Goal: Task Accomplishment & Management: Use online tool/utility

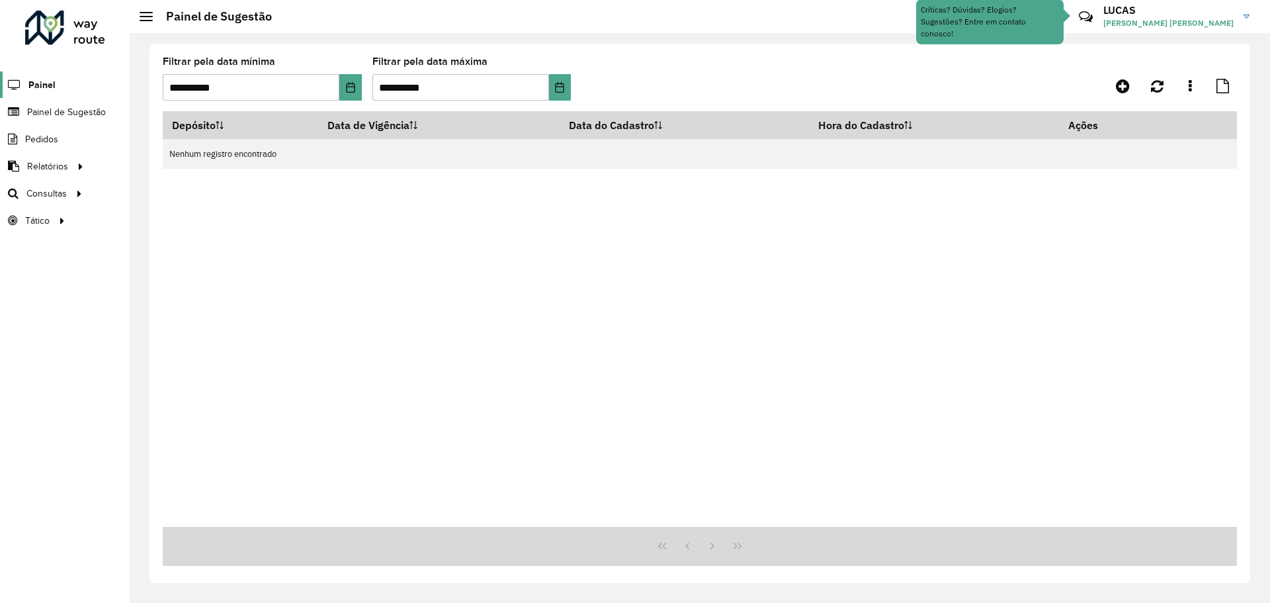
click at [45, 85] on span "Painel" at bounding box center [41, 85] width 27 height 14
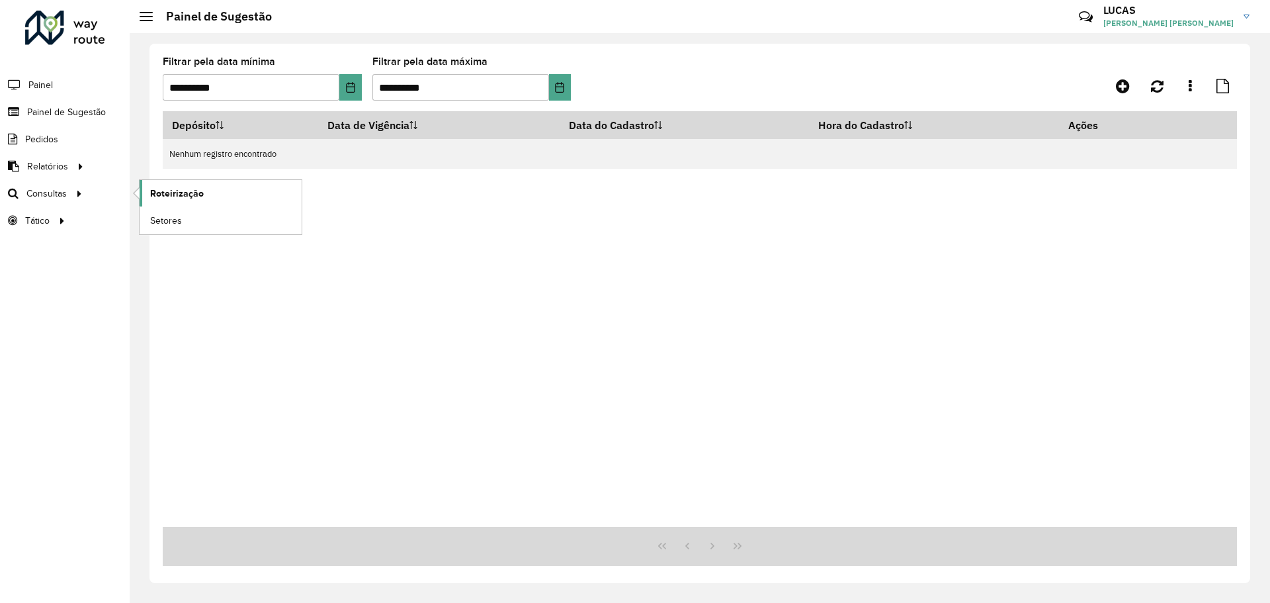
click at [192, 192] on span "Roteirização" at bounding box center [177, 194] width 54 height 14
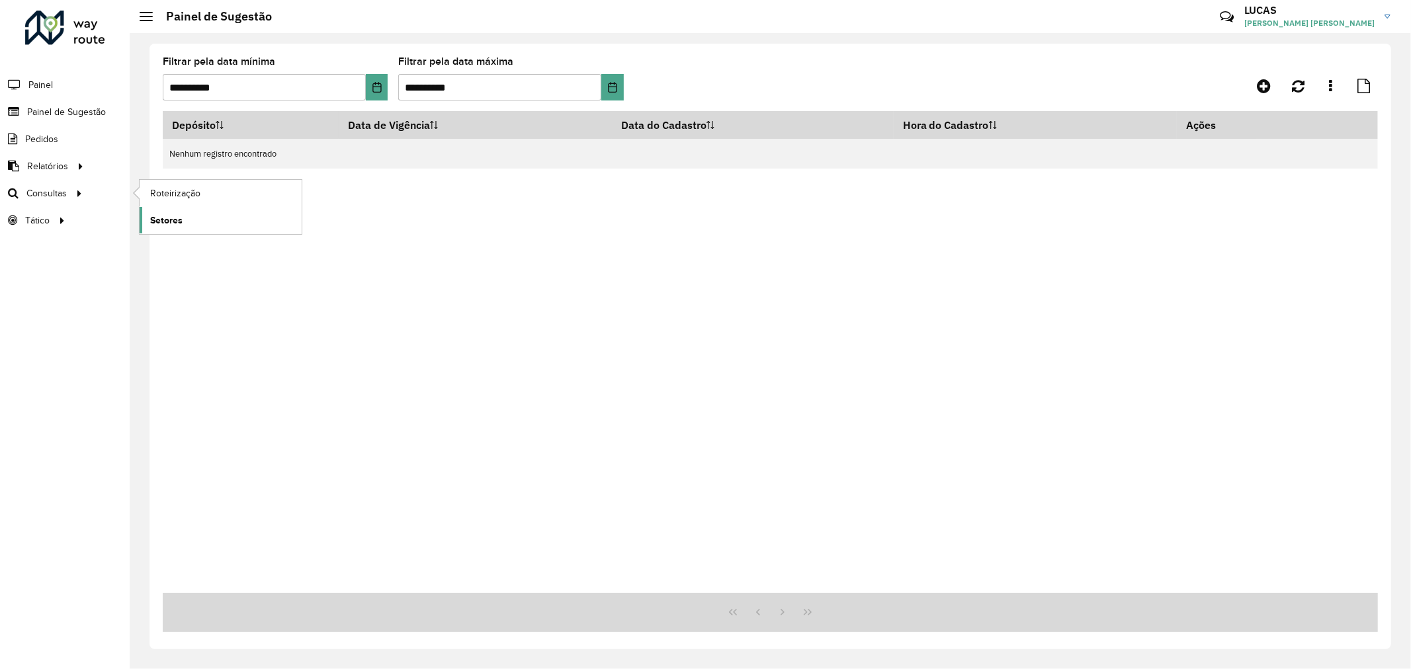
click at [175, 212] on link "Setores" at bounding box center [221, 220] width 162 height 26
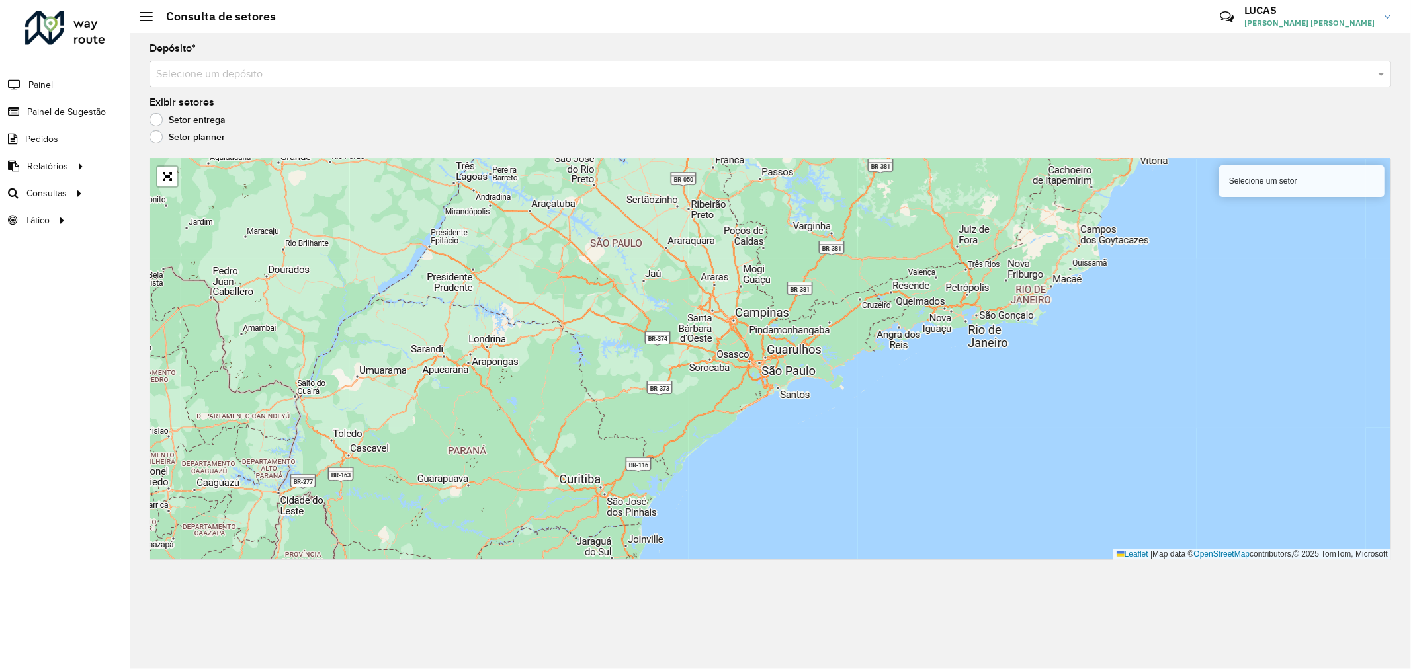
click at [243, 80] on input "text" at bounding box center [757, 75] width 1202 height 16
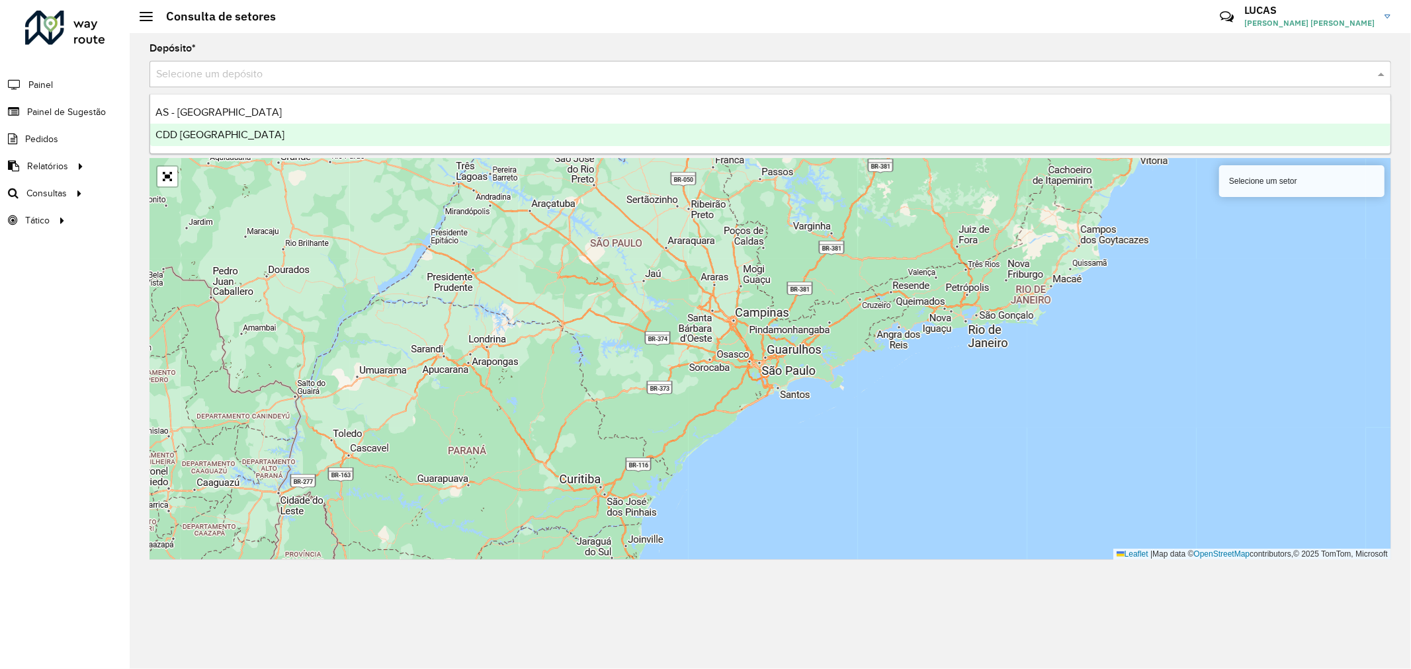
click at [236, 132] on span "CDD [GEOGRAPHIC_DATA]" at bounding box center [219, 134] width 129 height 11
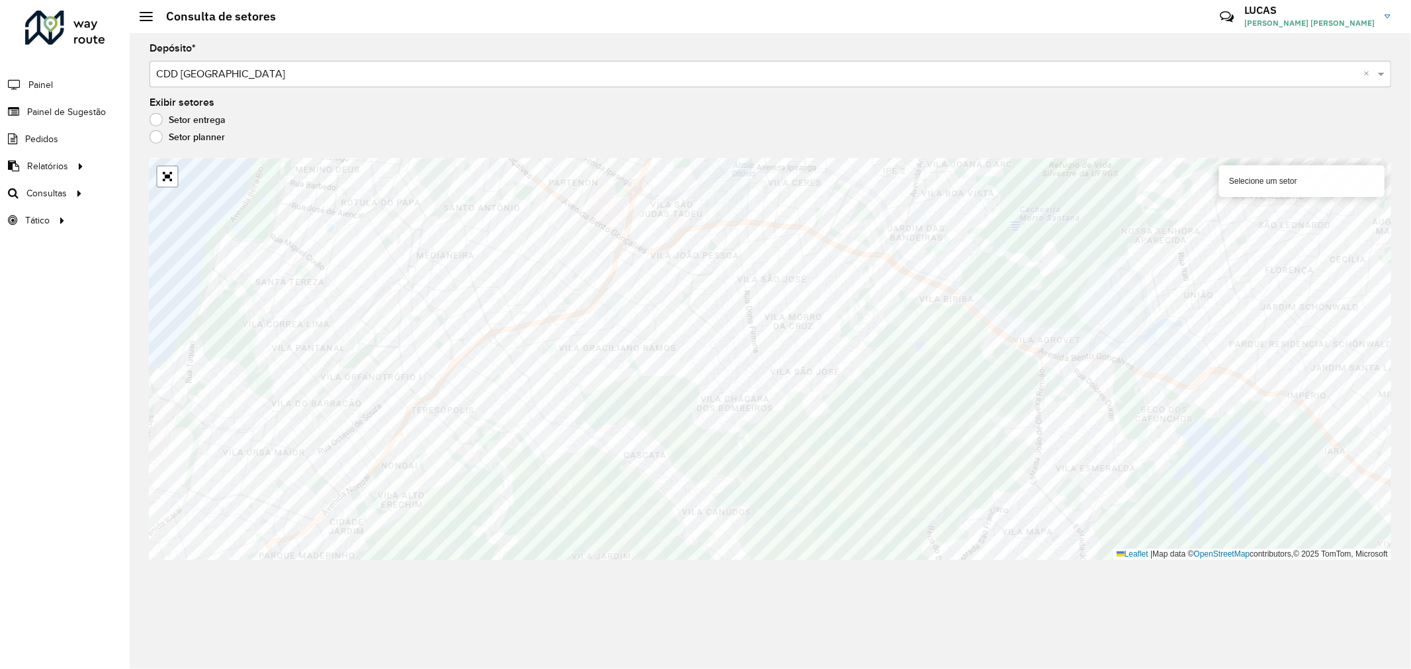
click at [1258, 181] on div "Selecione um setor" at bounding box center [1301, 181] width 165 height 32
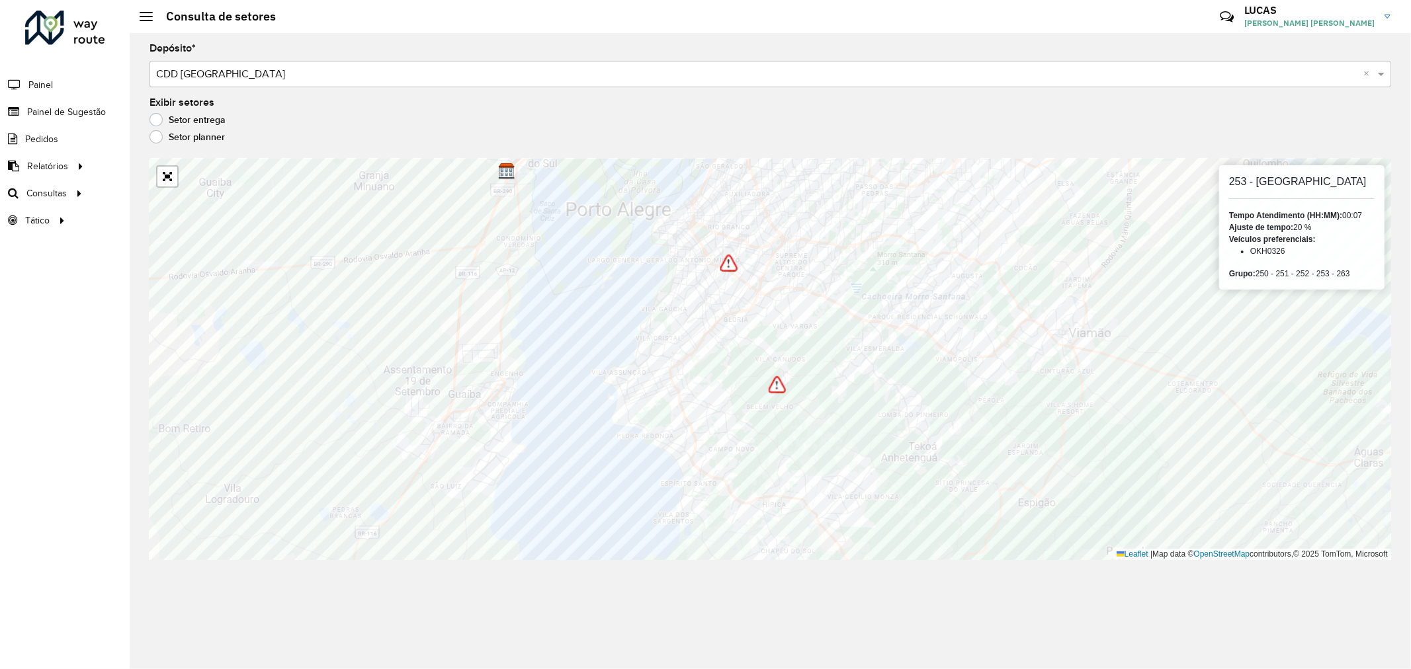
drag, startPoint x: 1252, startPoint y: 250, endPoint x: 1289, endPoint y: 253, distance: 36.5
click at [1269, 253] on li "OKH0326" at bounding box center [1312, 251] width 124 height 12
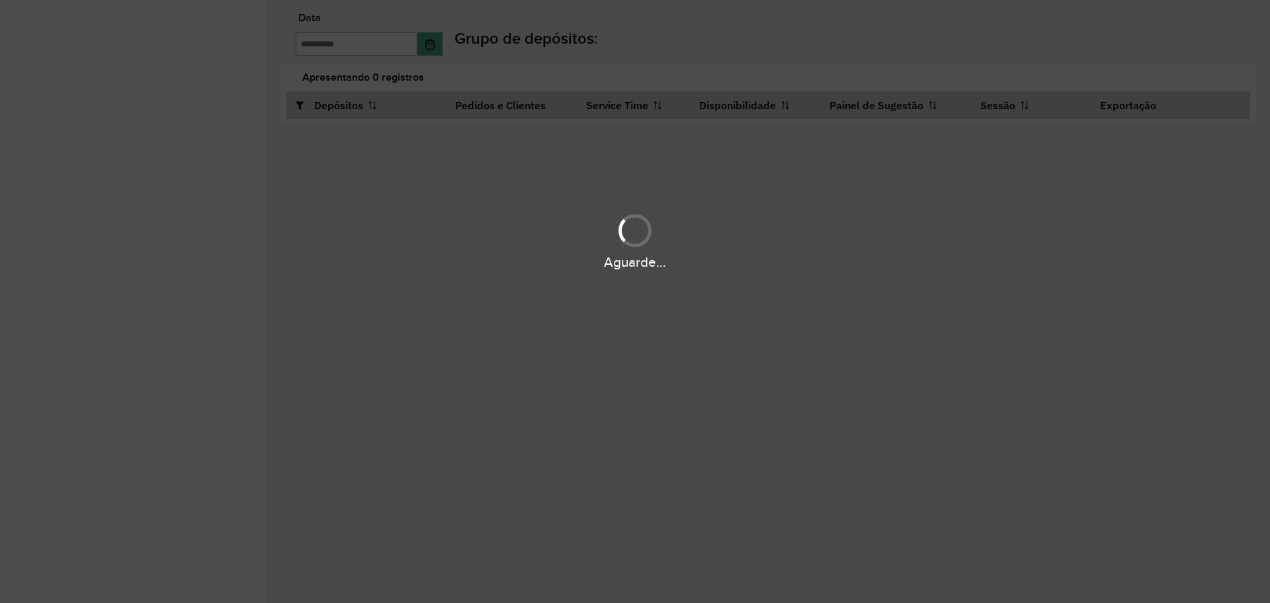
type input "**********"
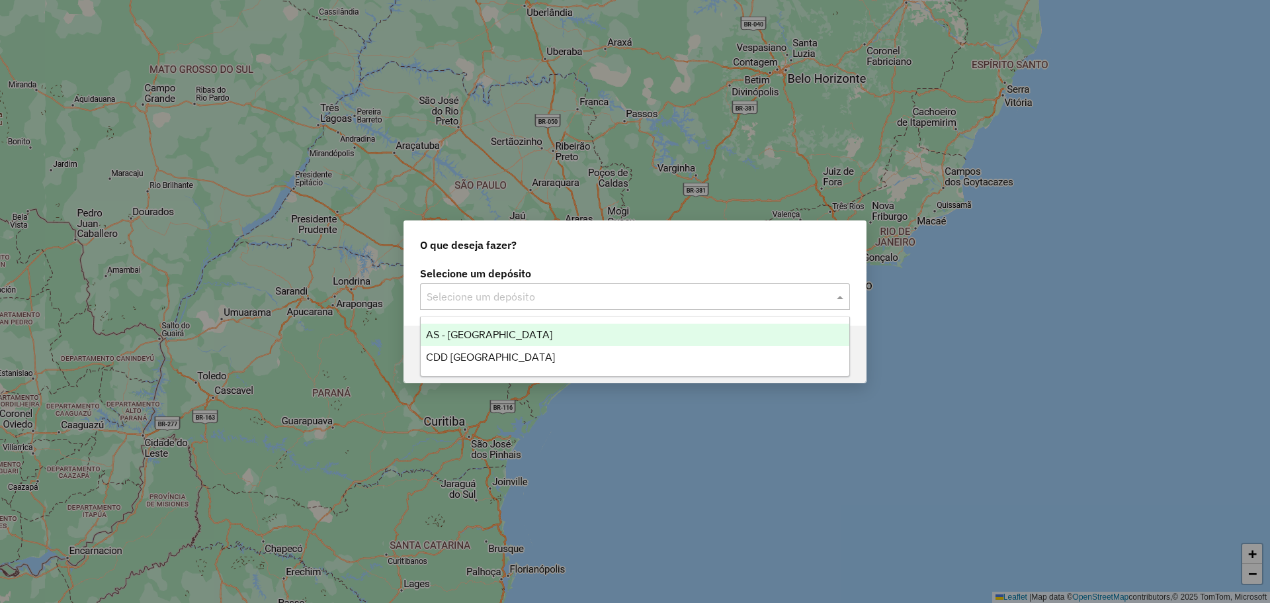
click at [548, 294] on input "text" at bounding box center [622, 297] width 390 height 16
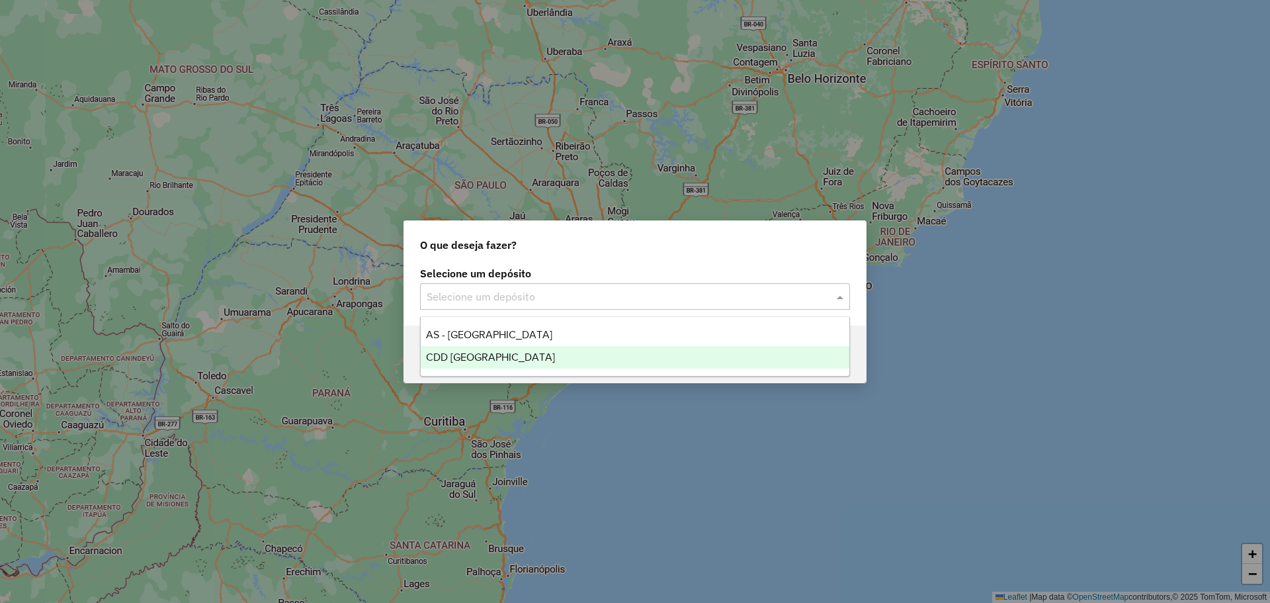
click at [498, 352] on span "CDD [GEOGRAPHIC_DATA]" at bounding box center [490, 356] width 129 height 11
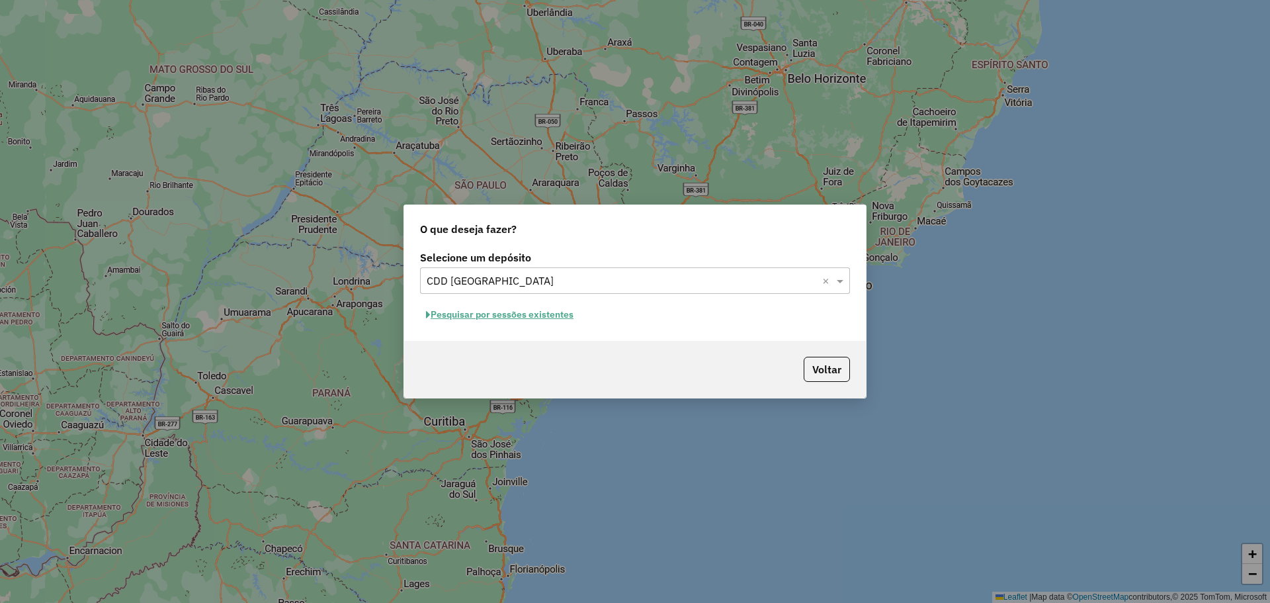
click at [487, 319] on button "Pesquisar por sessões existentes" at bounding box center [499, 314] width 159 height 21
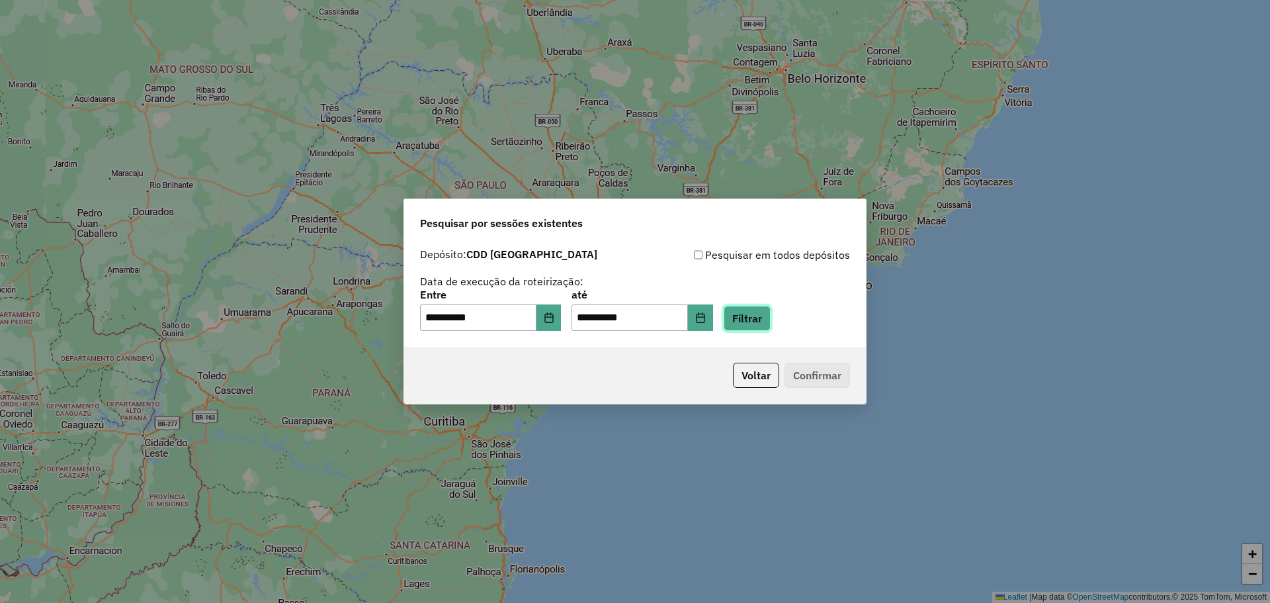
click at [763, 312] on button "Filtrar" at bounding box center [747, 318] width 47 height 25
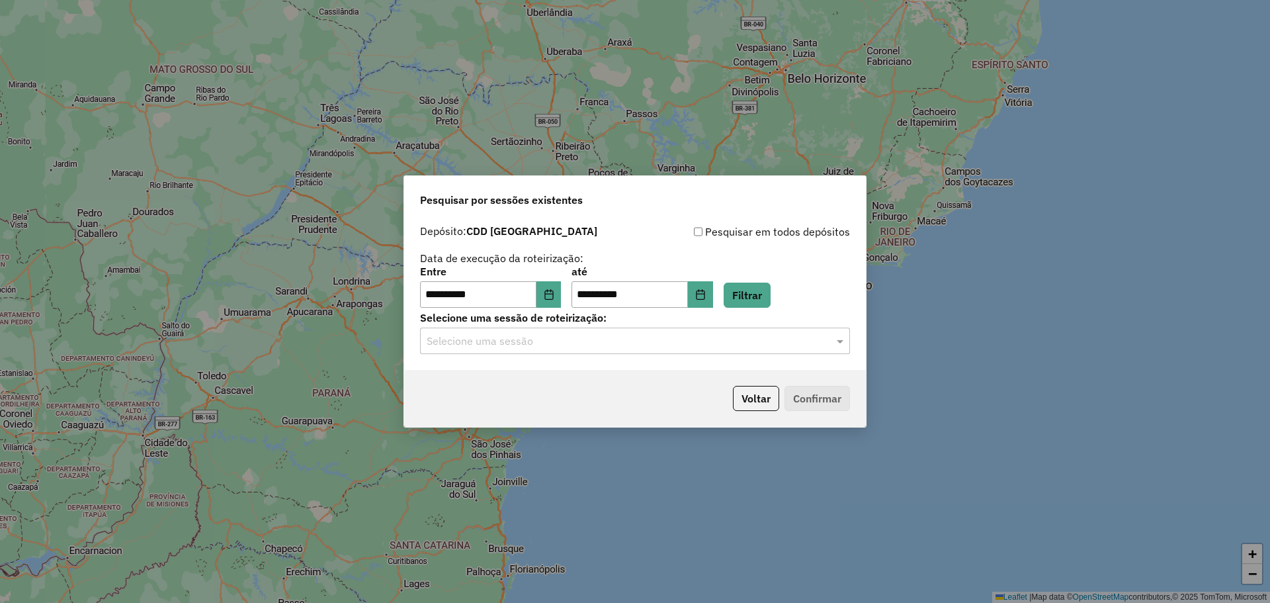
click at [558, 330] on div "Selecione uma sessão" at bounding box center [635, 340] width 430 height 26
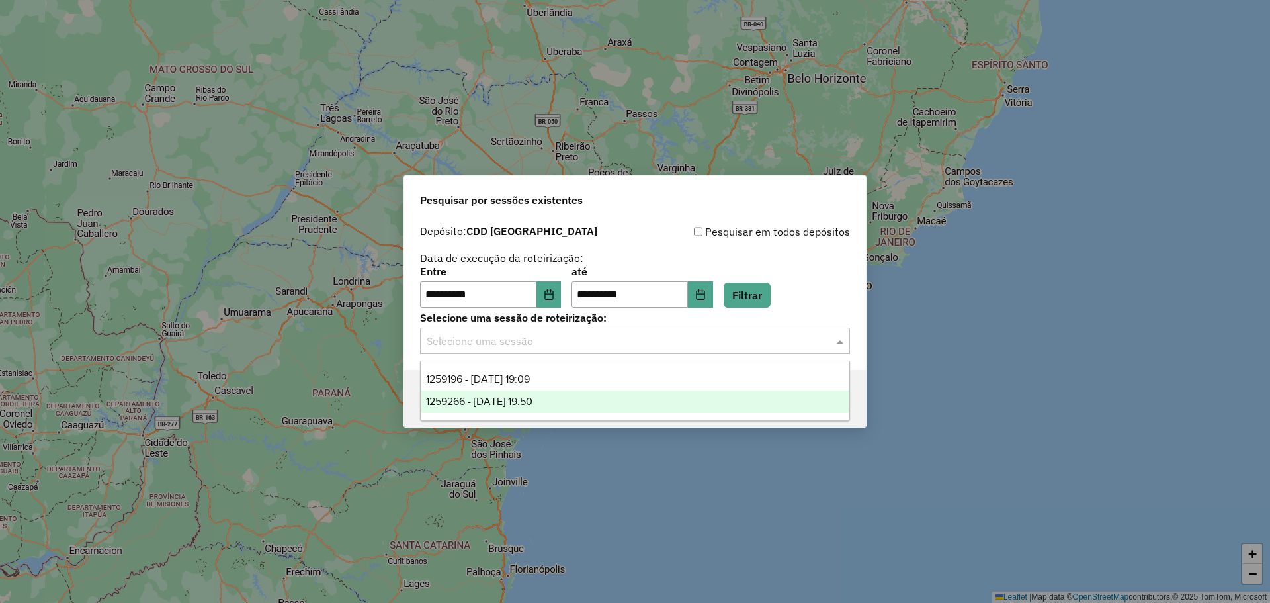
click at [585, 400] on div "1259266 - 04/09/2025 19:50" at bounding box center [635, 401] width 429 height 22
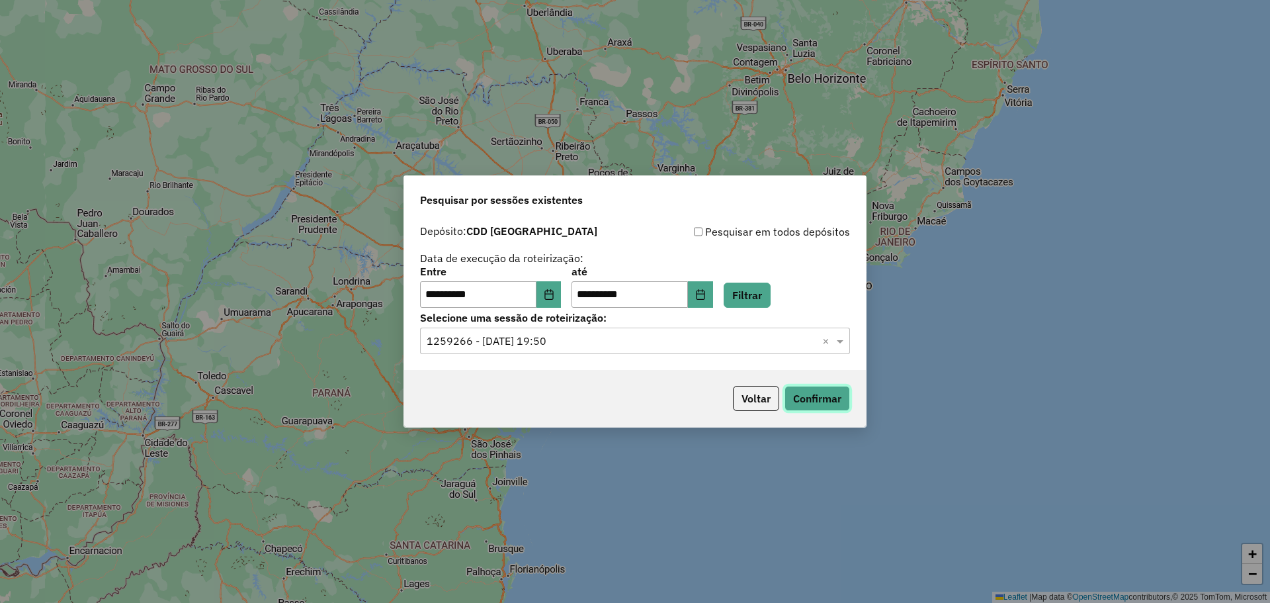
click at [840, 405] on button "Confirmar" at bounding box center [817, 398] width 65 height 25
click at [551, 342] on input "text" at bounding box center [622, 341] width 390 height 16
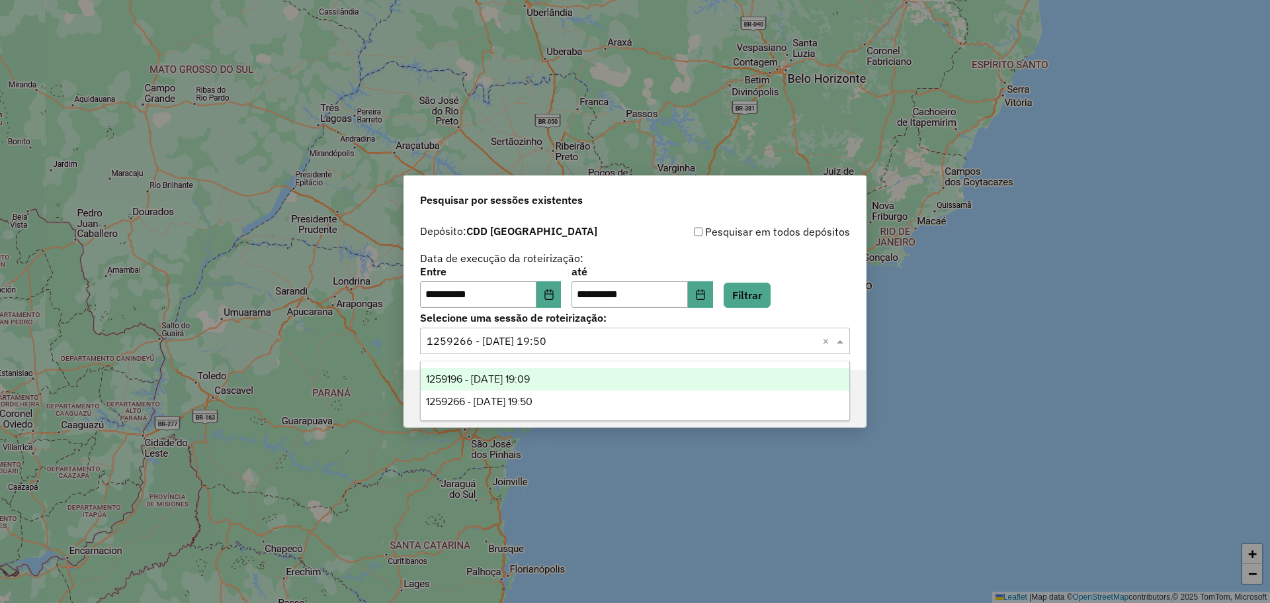
click at [538, 372] on div "1259196 - 04/09/2025 19:09" at bounding box center [635, 379] width 429 height 22
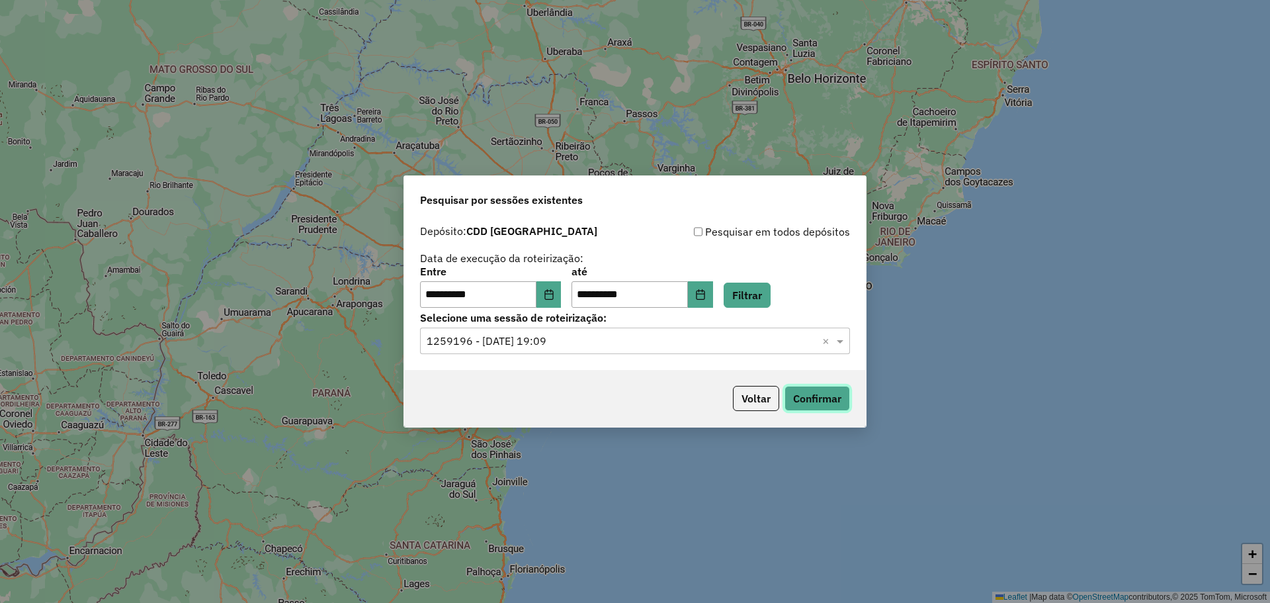
click at [816, 396] on button "Confirmar" at bounding box center [817, 398] width 65 height 25
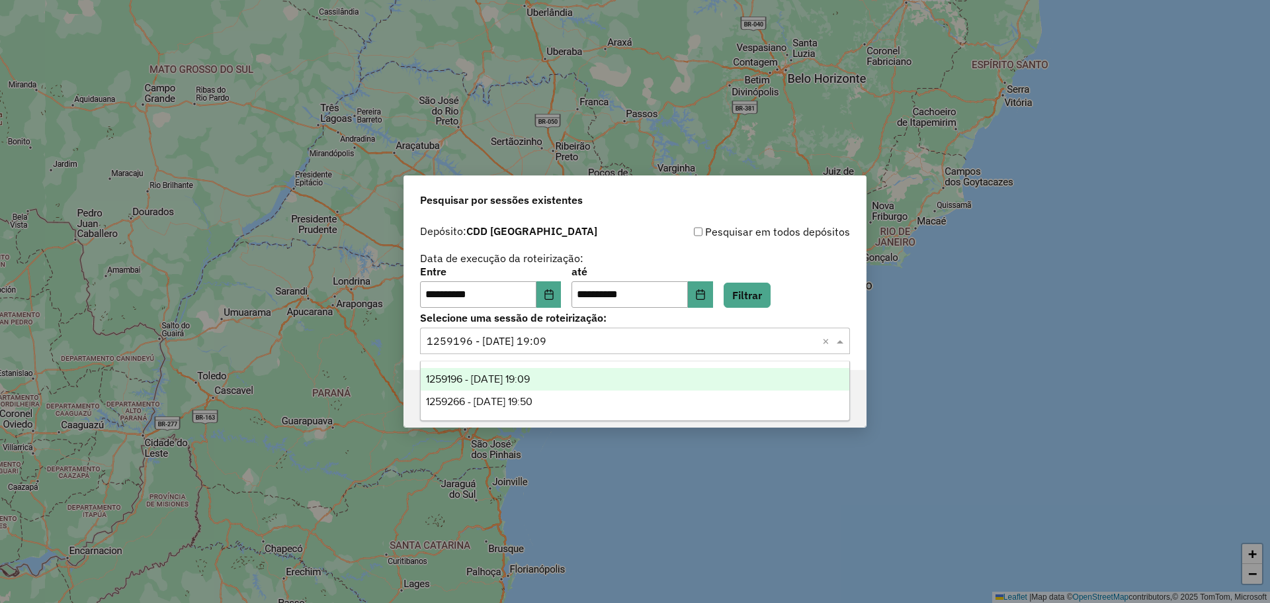
click at [571, 337] on input "text" at bounding box center [622, 341] width 390 height 16
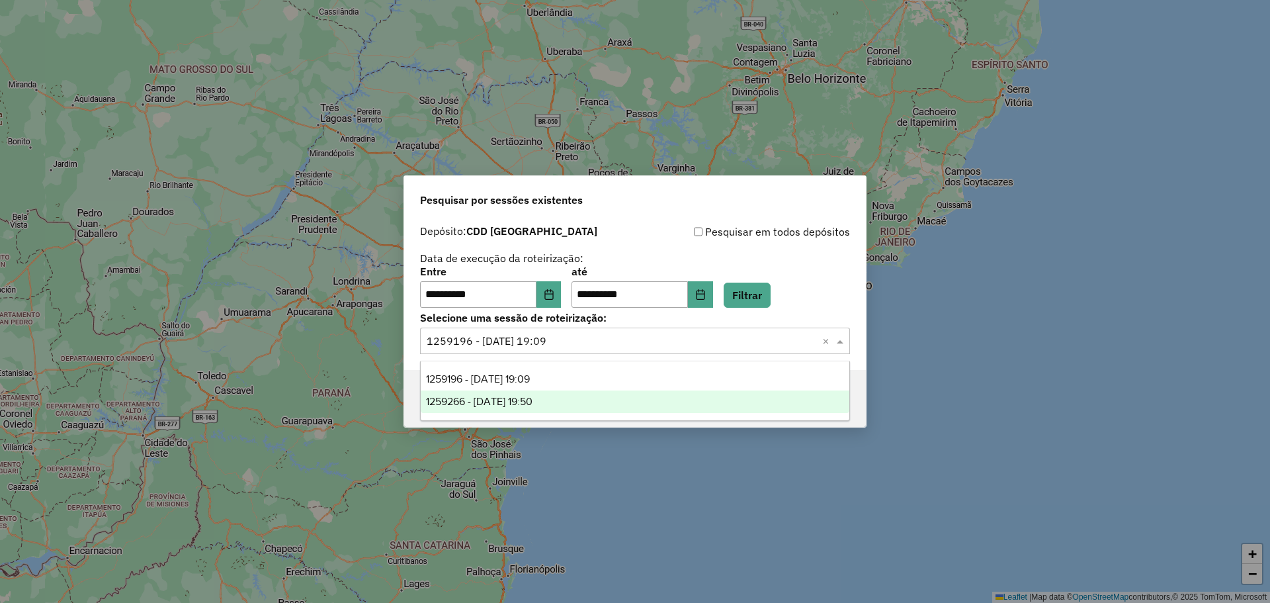
click at [501, 396] on span "1259266 - 04/09/2025 19:50" at bounding box center [479, 401] width 107 height 11
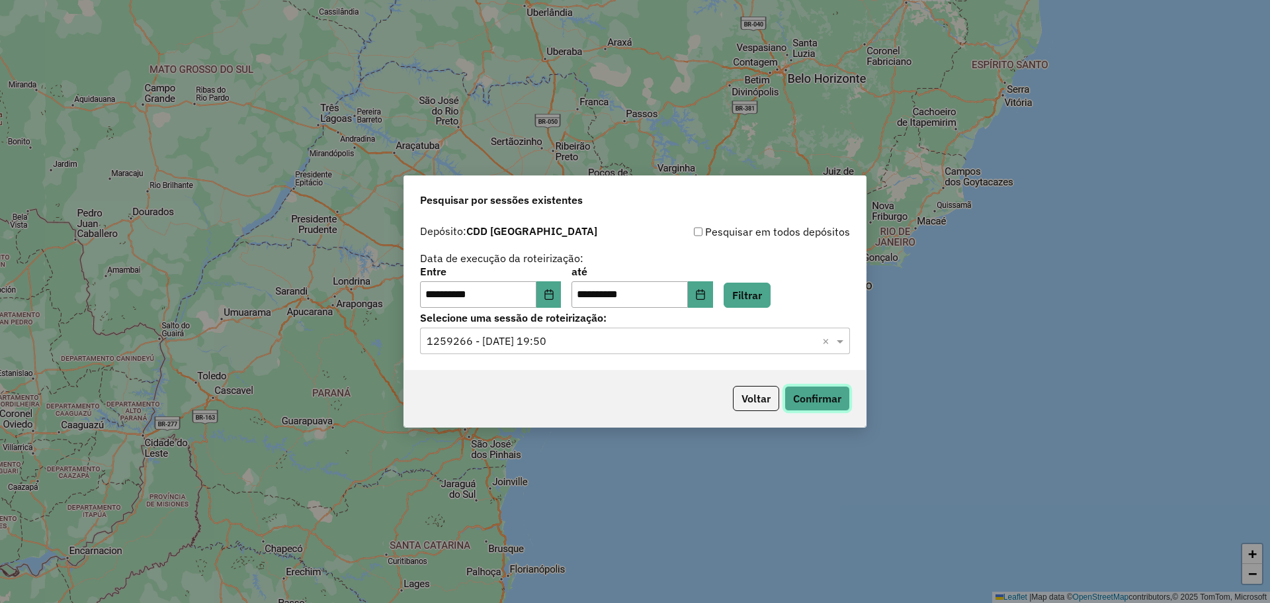
click at [807, 398] on button "Confirmar" at bounding box center [817, 398] width 65 height 25
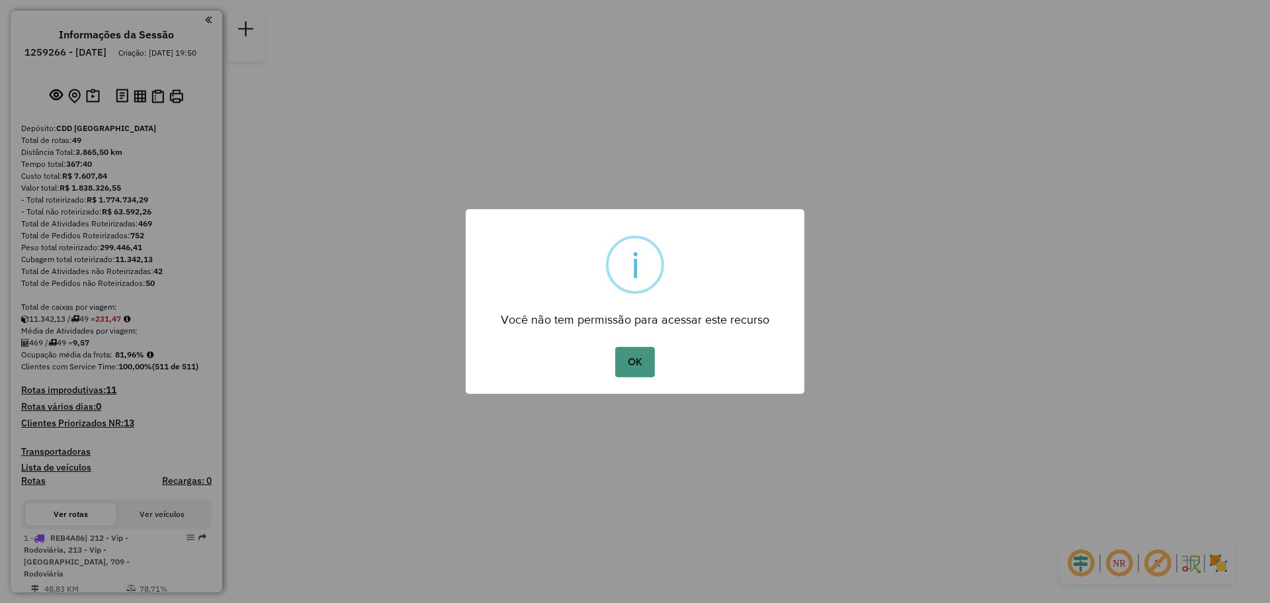
click at [628, 355] on button "OK" at bounding box center [634, 362] width 39 height 30
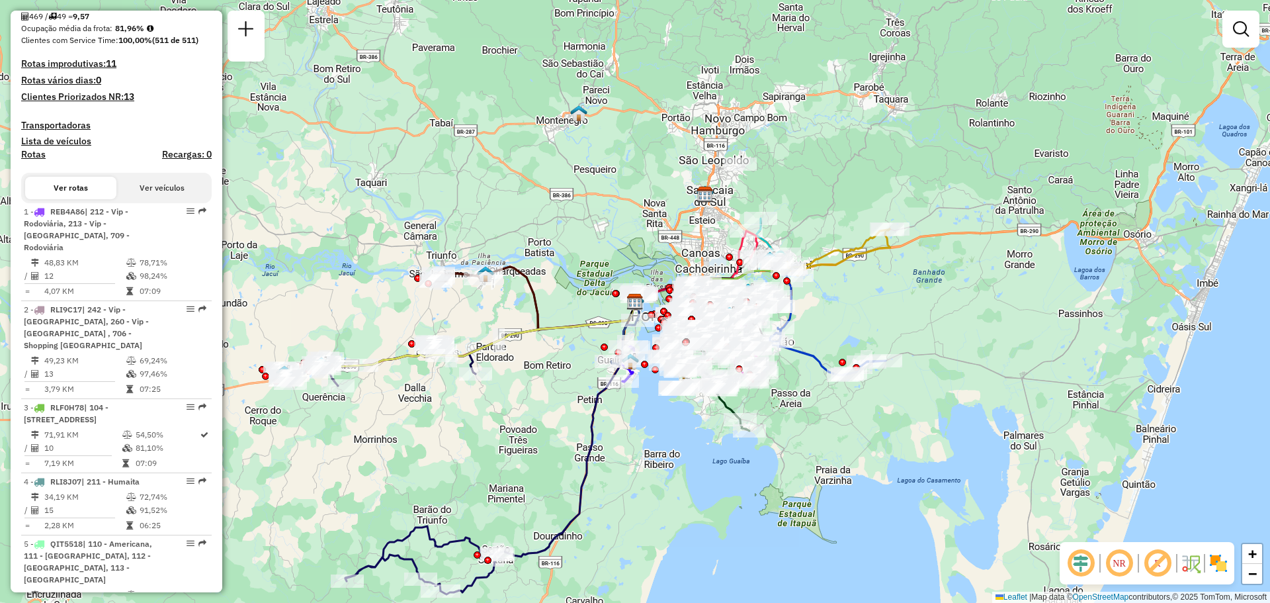
scroll to position [331, 0]
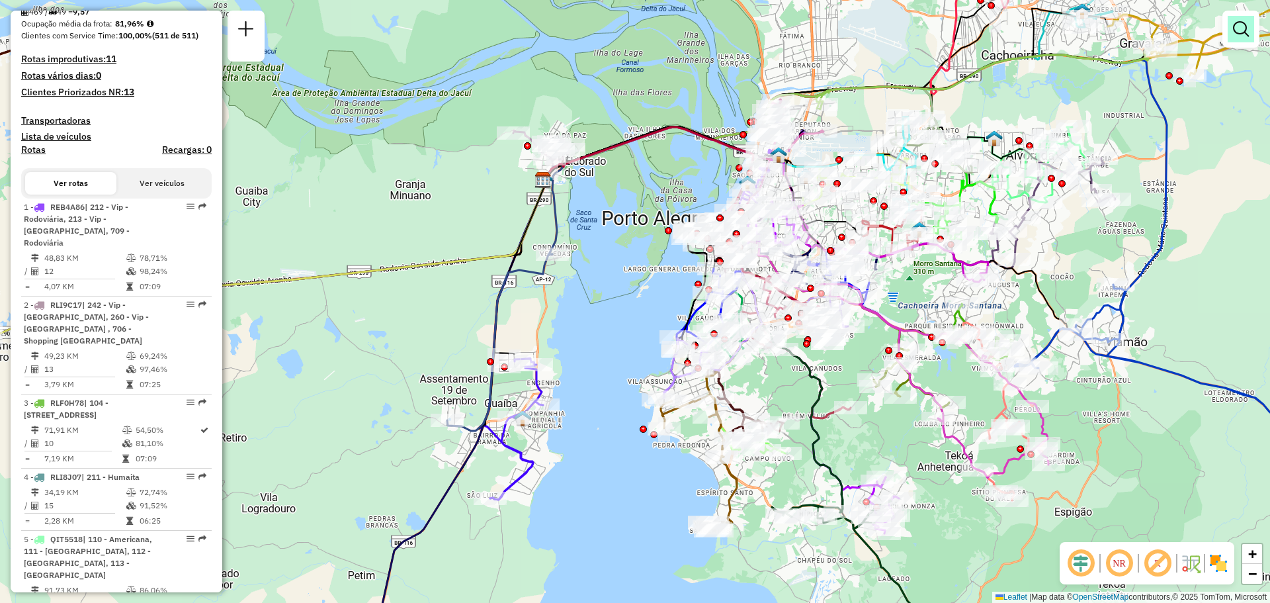
click at [1240, 29] on em at bounding box center [1241, 29] width 16 height 16
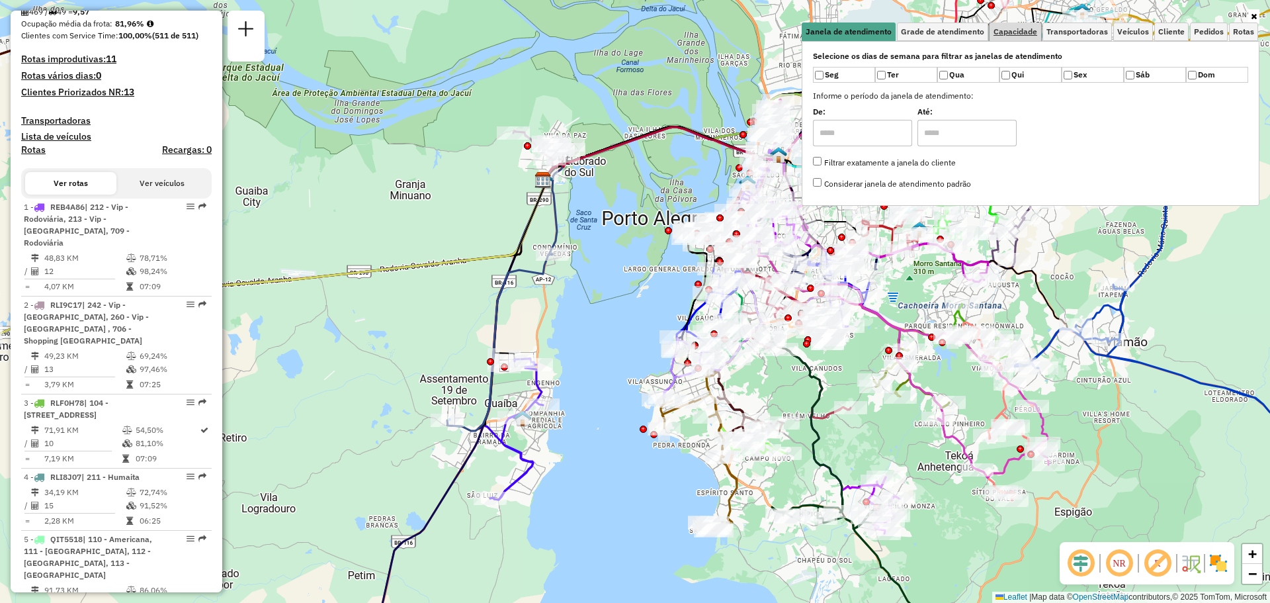
click at [1000, 33] on span "Capacidade" at bounding box center [1016, 32] width 44 height 8
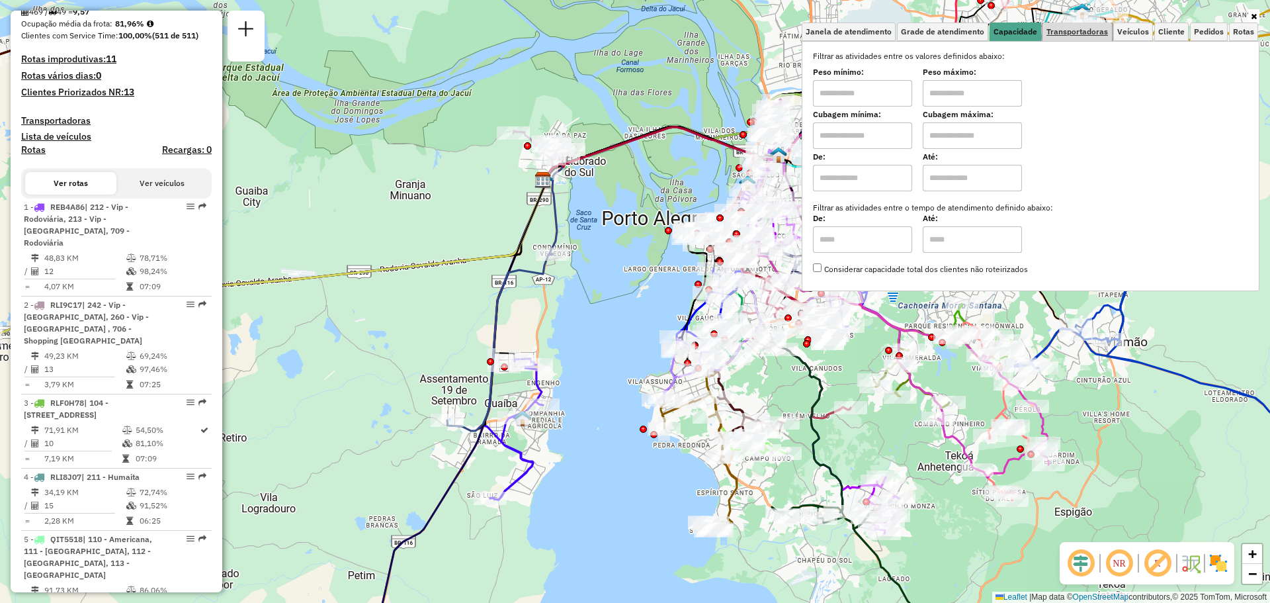
click at [1075, 36] on span "Transportadoras" at bounding box center [1078, 32] width 62 height 8
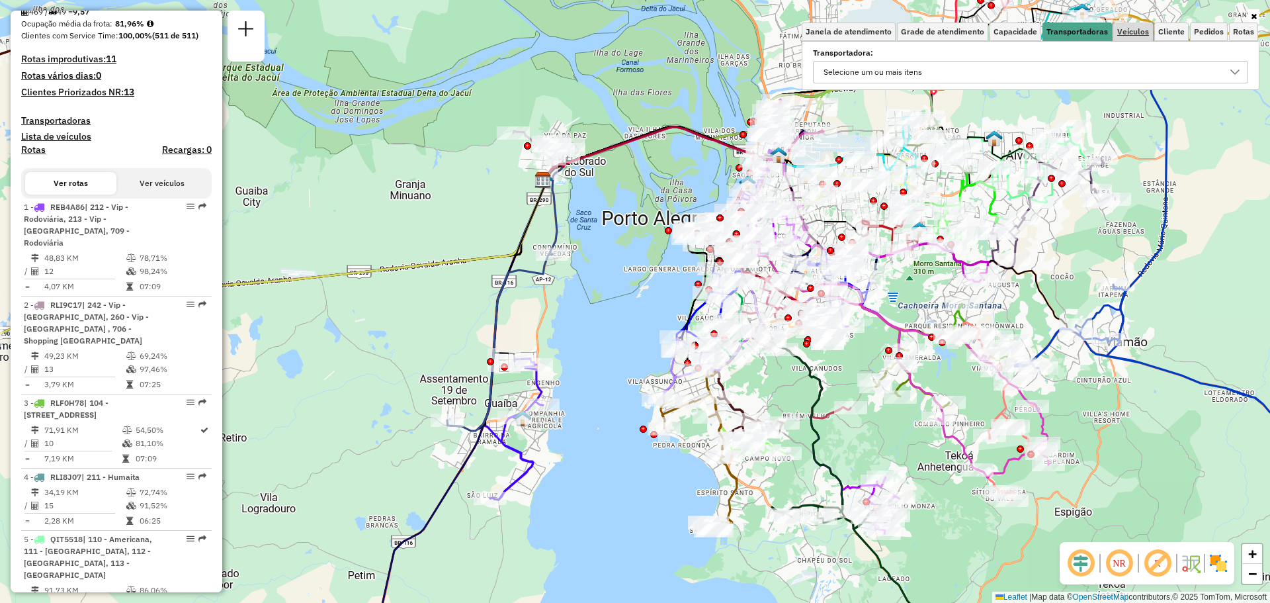
click at [1125, 29] on span "Veículos" at bounding box center [1133, 32] width 32 height 8
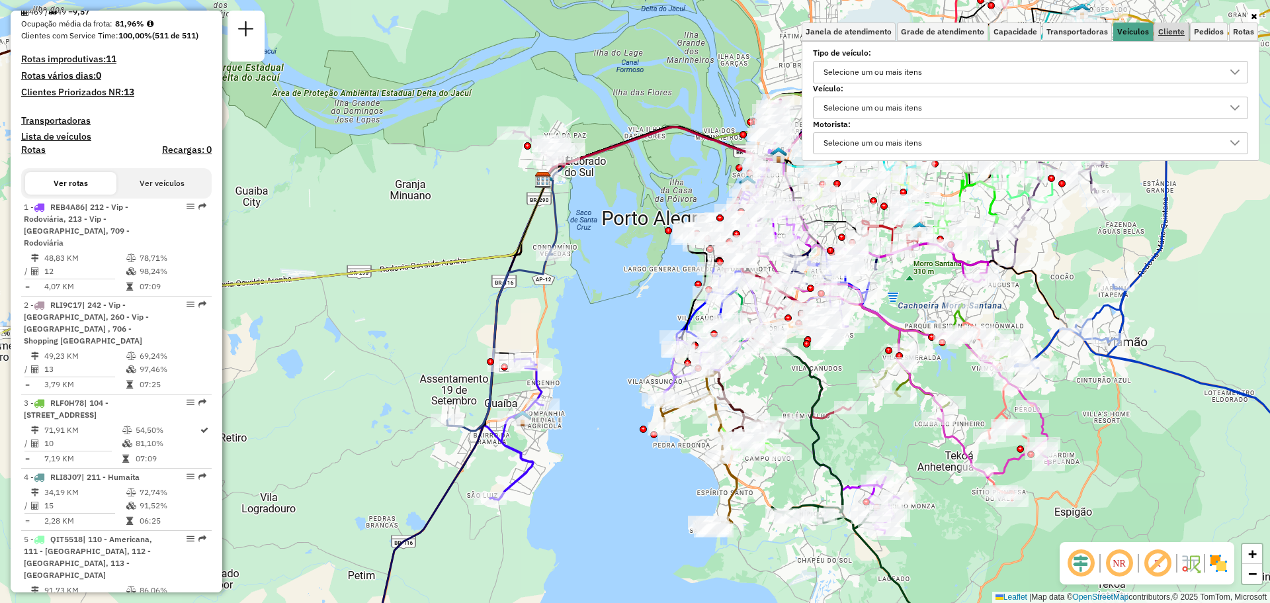
click at [1166, 30] on span "Cliente" at bounding box center [1171, 32] width 26 height 8
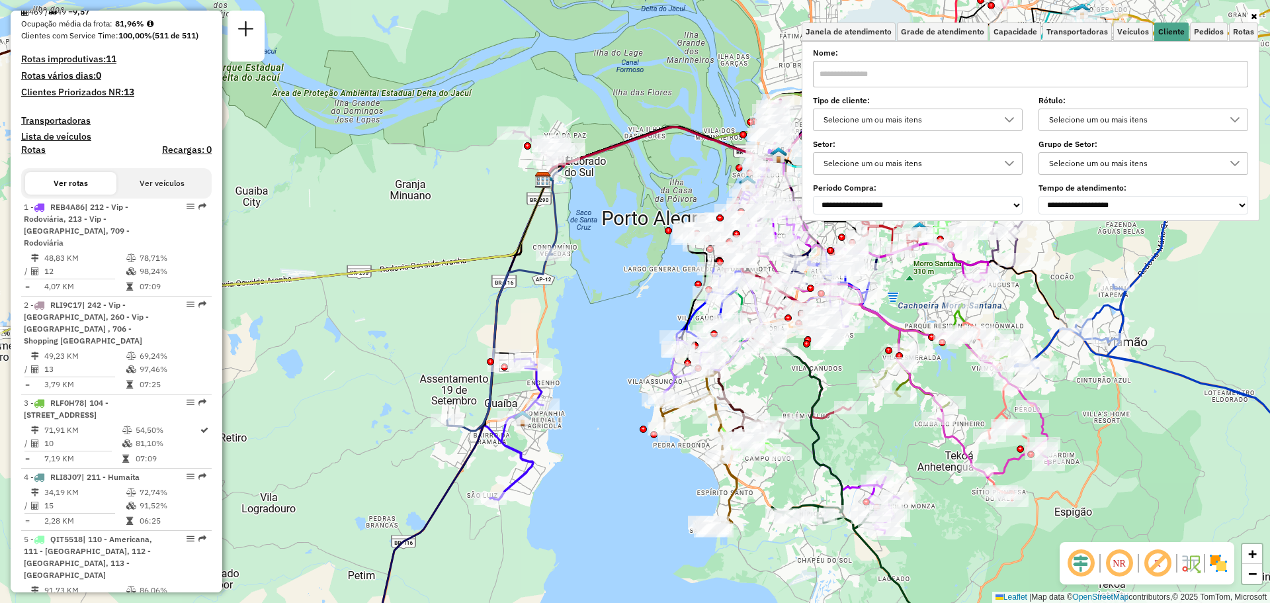
click at [883, 73] on input "text" at bounding box center [1030, 74] width 435 height 26
paste input "*****"
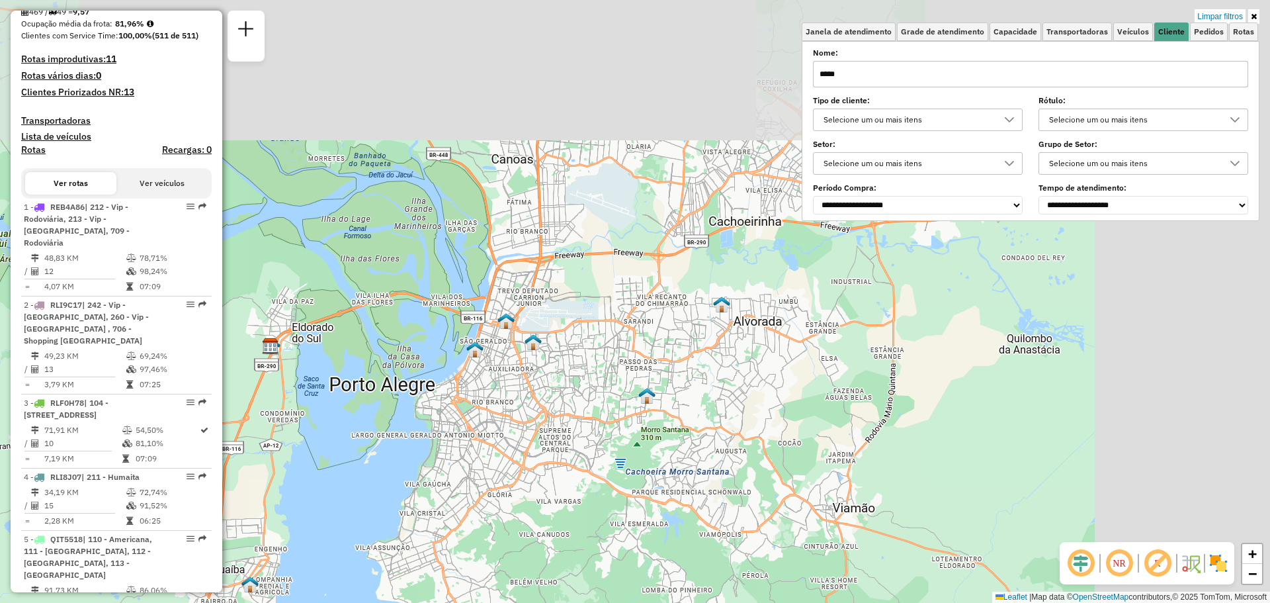
drag, startPoint x: 890, startPoint y: 269, endPoint x: 538, endPoint y: 470, distance: 405.3
click at [538, 470] on div "Limpar filtros Janela de atendimento Grade de atendimento Capacidade Transporta…" at bounding box center [635, 301] width 1270 height 603
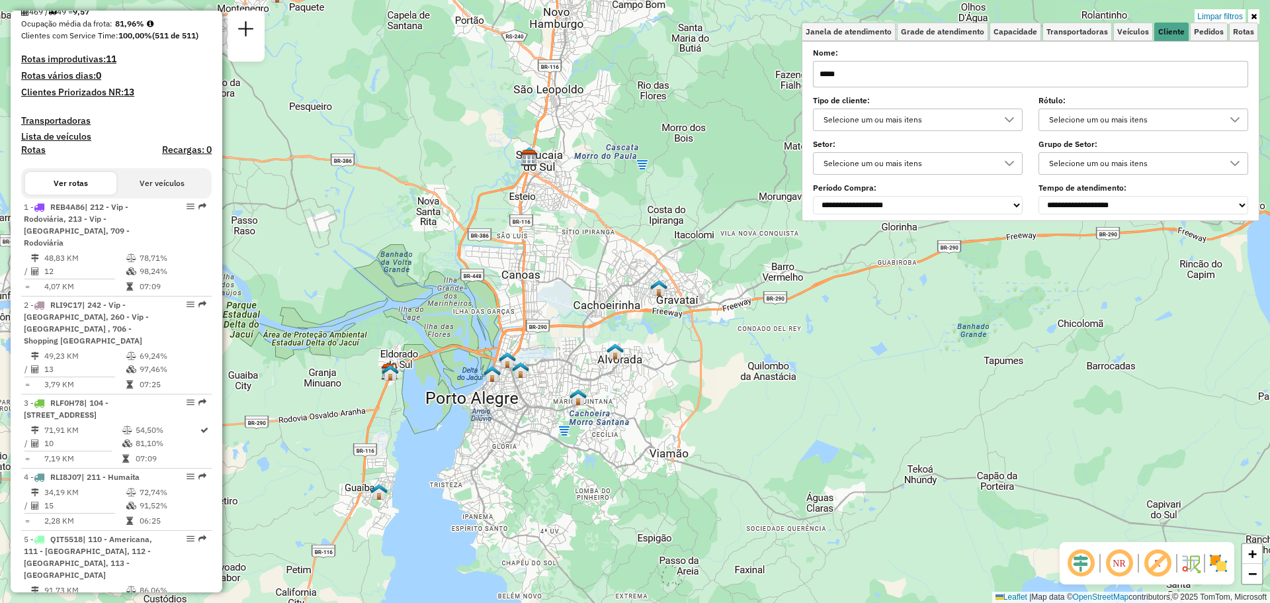
click at [910, 81] on input "*****" at bounding box center [1030, 74] width 435 height 26
type input "*"
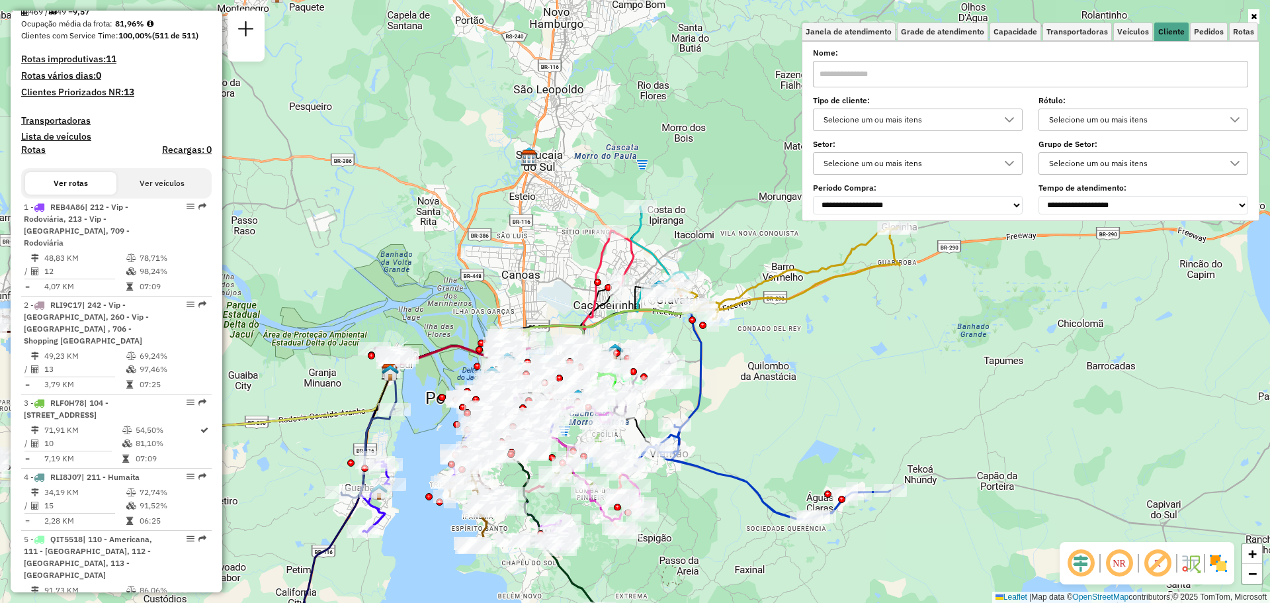
paste input "*****"
type input "*****"
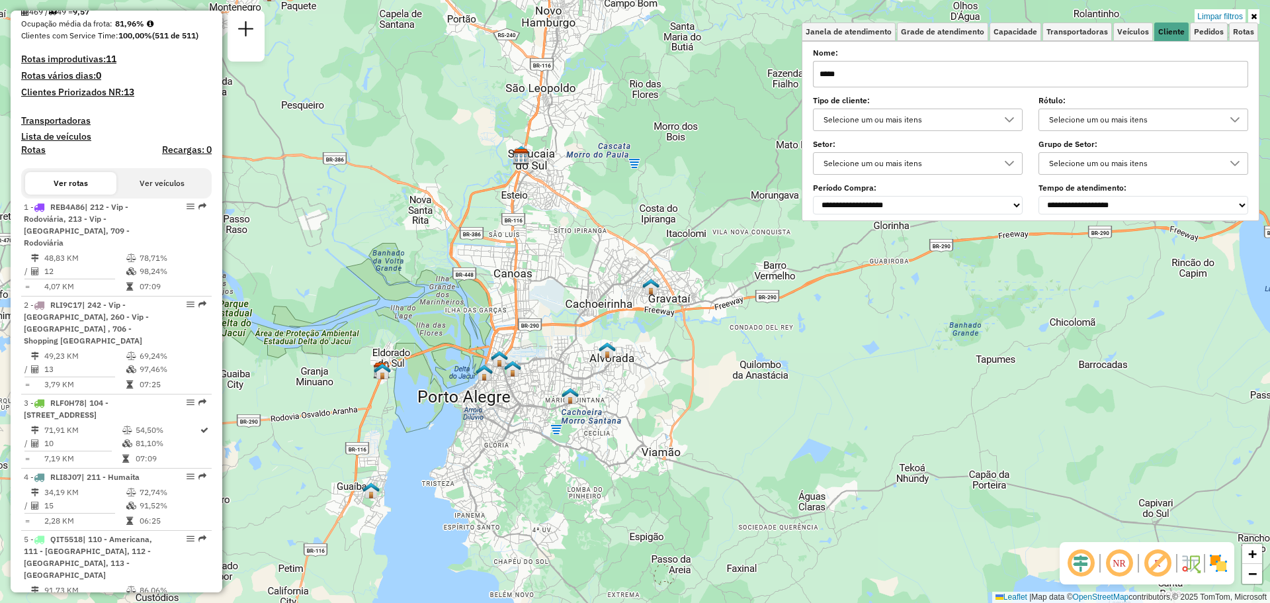
drag, startPoint x: 518, startPoint y: 293, endPoint x: 443, endPoint y: 339, distance: 87.9
click at [443, 339] on div "Limpar filtros Janela de atendimento Grade de atendimento Capacidade Transporta…" at bounding box center [635, 301] width 1270 height 603
click at [1129, 32] on span "Veículos" at bounding box center [1133, 32] width 32 height 8
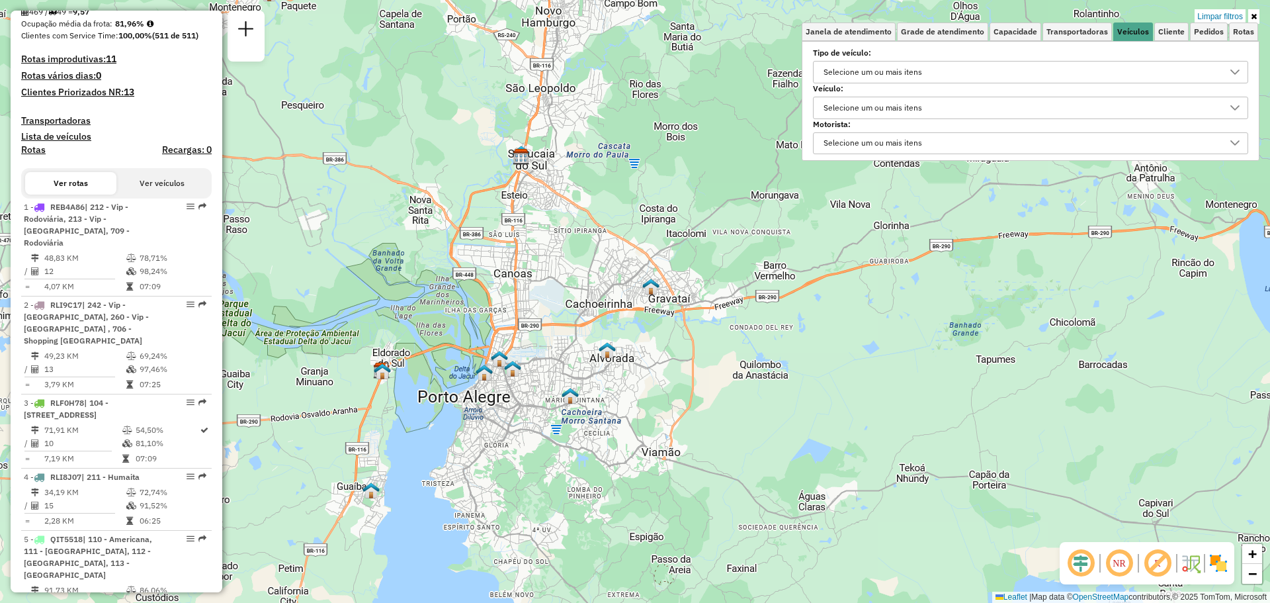
click at [914, 65] on div "Selecione um ou mais itens" at bounding box center [873, 72] width 108 height 21
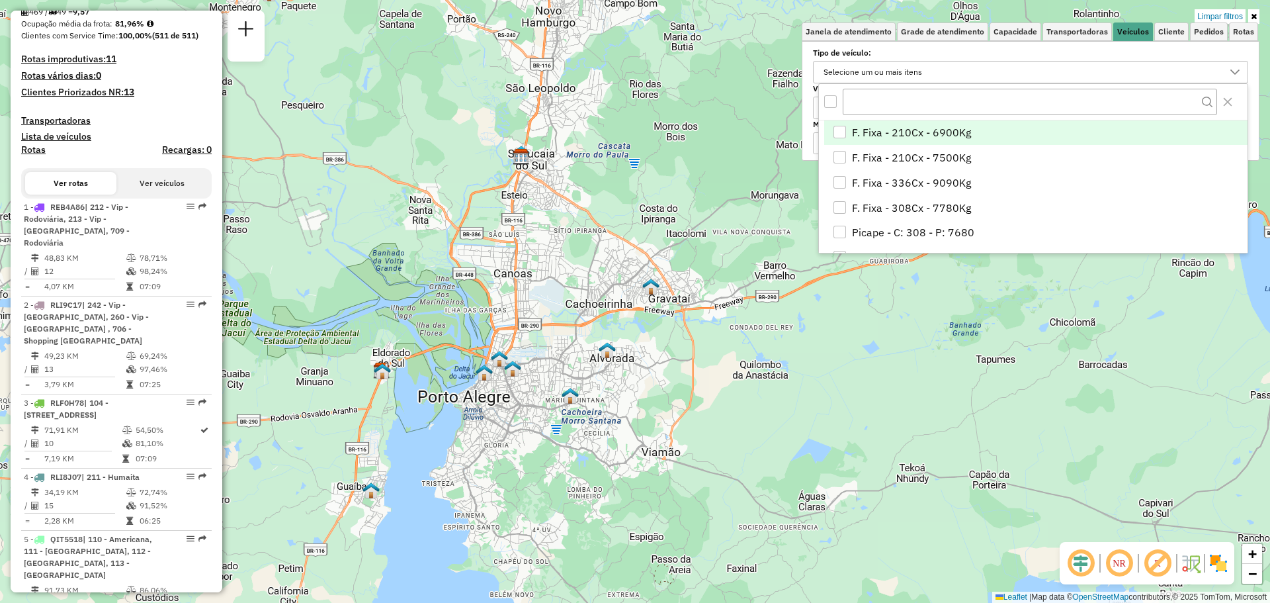
scroll to position [8, 46]
click at [812, 58] on div "Selecione os dias de semana para filtrar as janelas de atendimento Seg Ter Qua …" at bounding box center [1031, 101] width 458 height 120
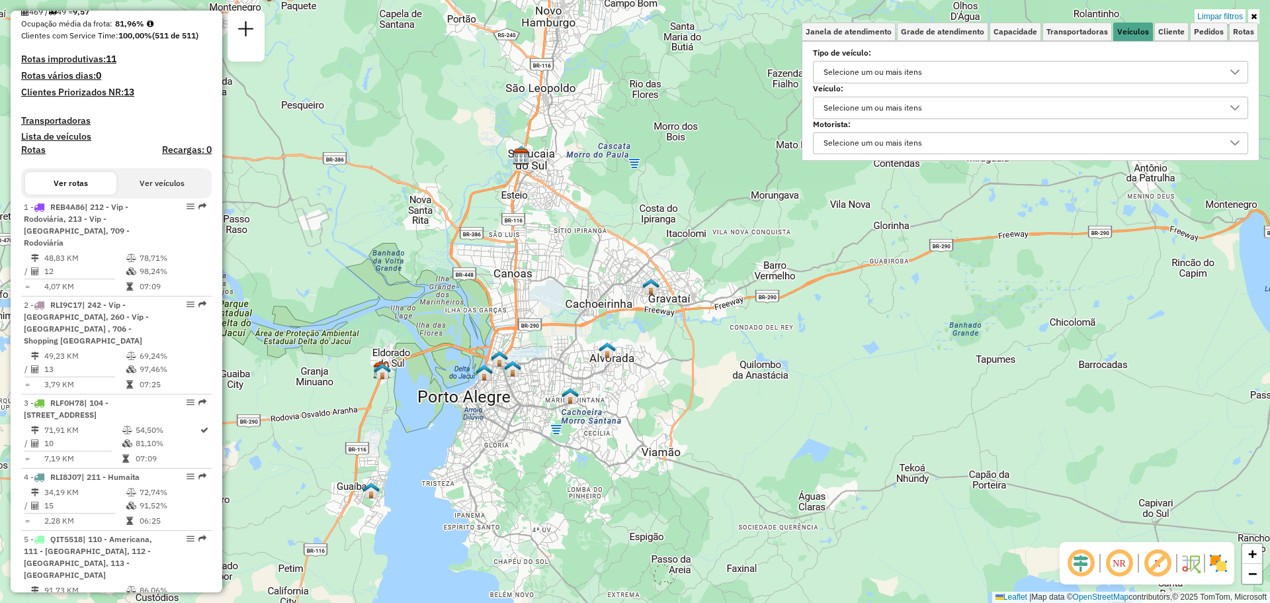
click at [855, 107] on div "Selecione um ou mais itens" at bounding box center [873, 107] width 108 height 21
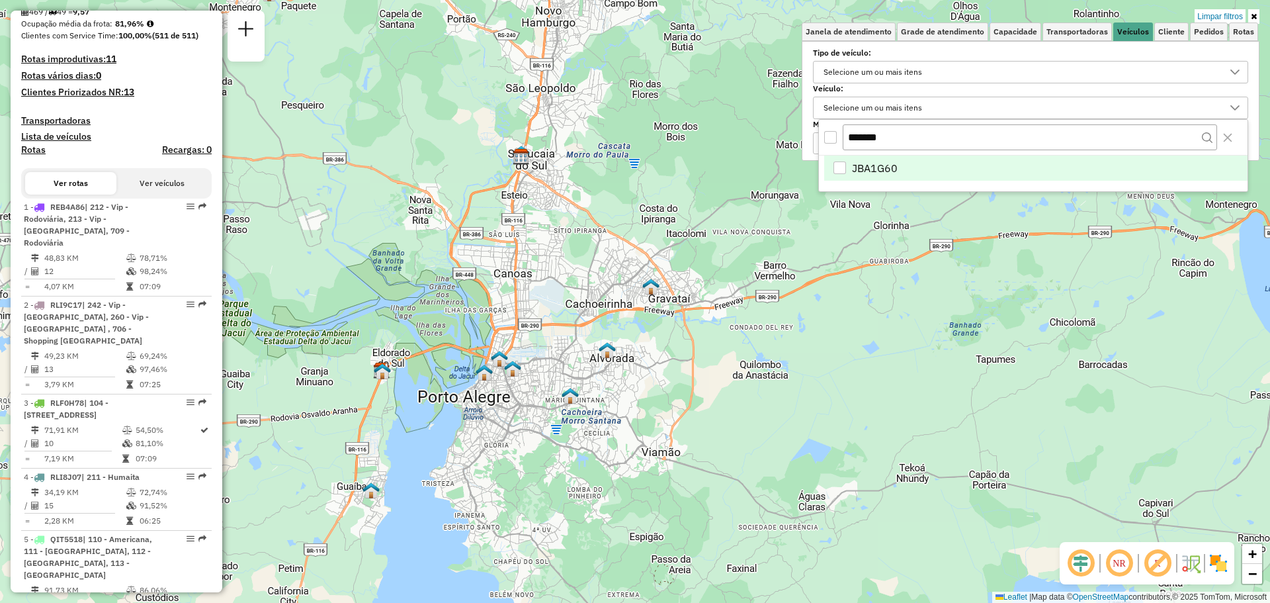
type input "*******"
click at [900, 171] on li "JBA1G60" at bounding box center [1035, 167] width 423 height 25
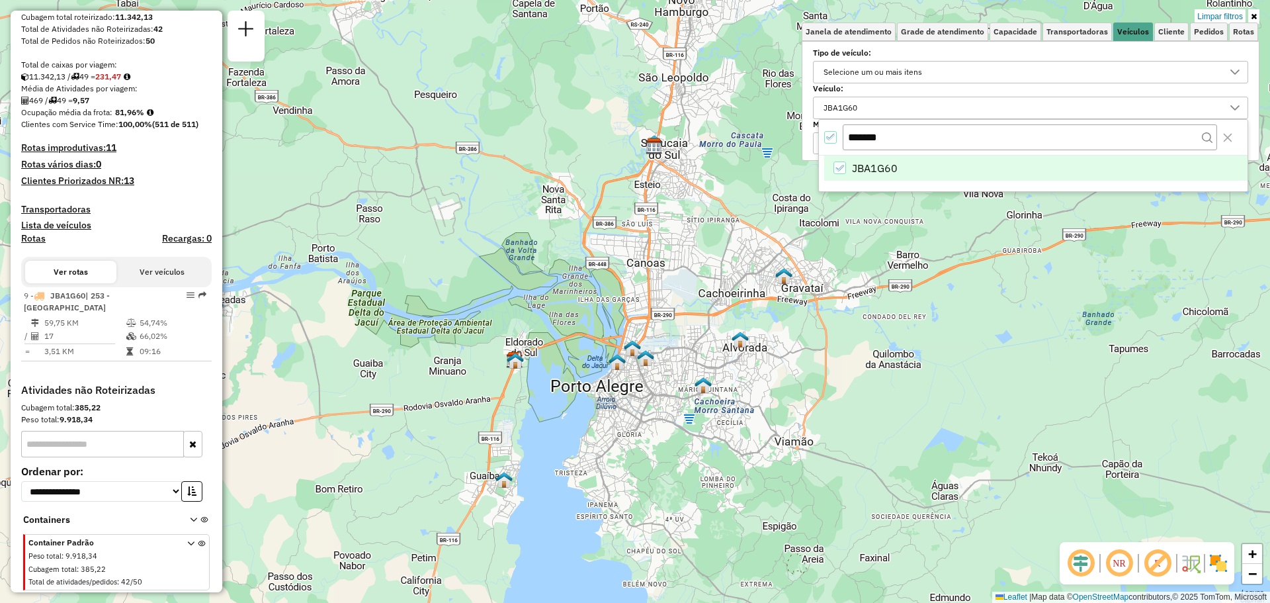
drag, startPoint x: 481, startPoint y: 260, endPoint x: 603, endPoint y: 249, distance: 122.9
click at [603, 249] on div "Limpar filtros Janela de atendimento Grade de atendimento Capacidade Transporta…" at bounding box center [635, 301] width 1270 height 603
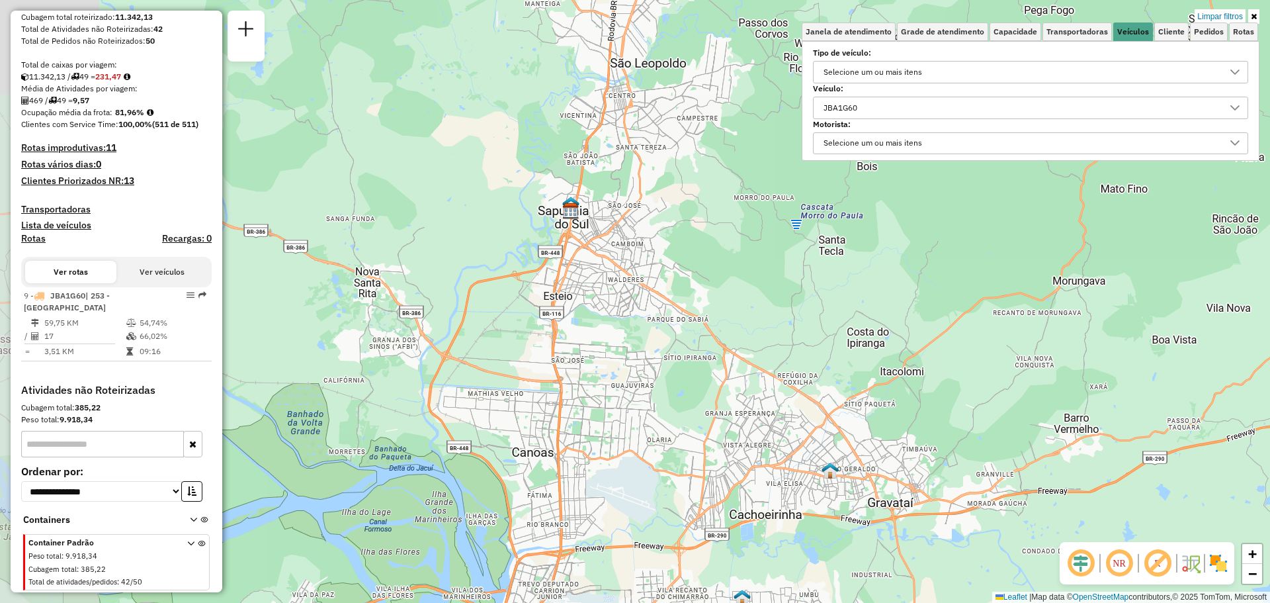
drag, startPoint x: 515, startPoint y: 314, endPoint x: 605, endPoint y: 284, distance: 93.9
click at [605, 284] on div "Limpar filtros Janela de atendimento Grade de atendimento Capacidade Transporta…" at bounding box center [635, 301] width 1270 height 603
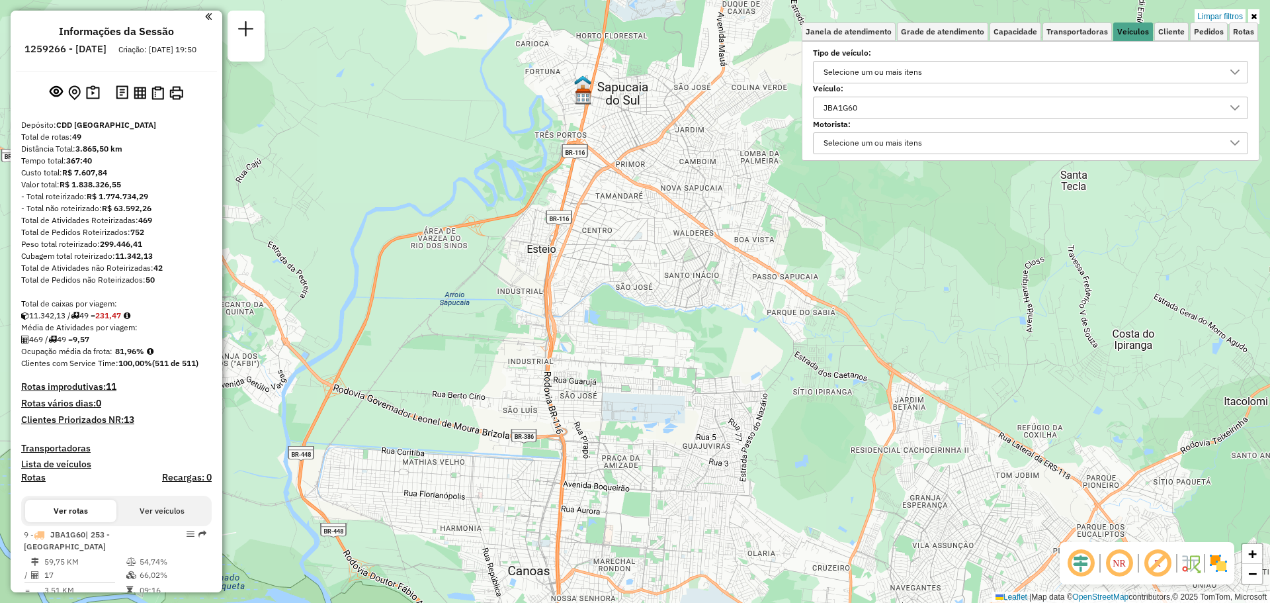
scroll to position [0, 0]
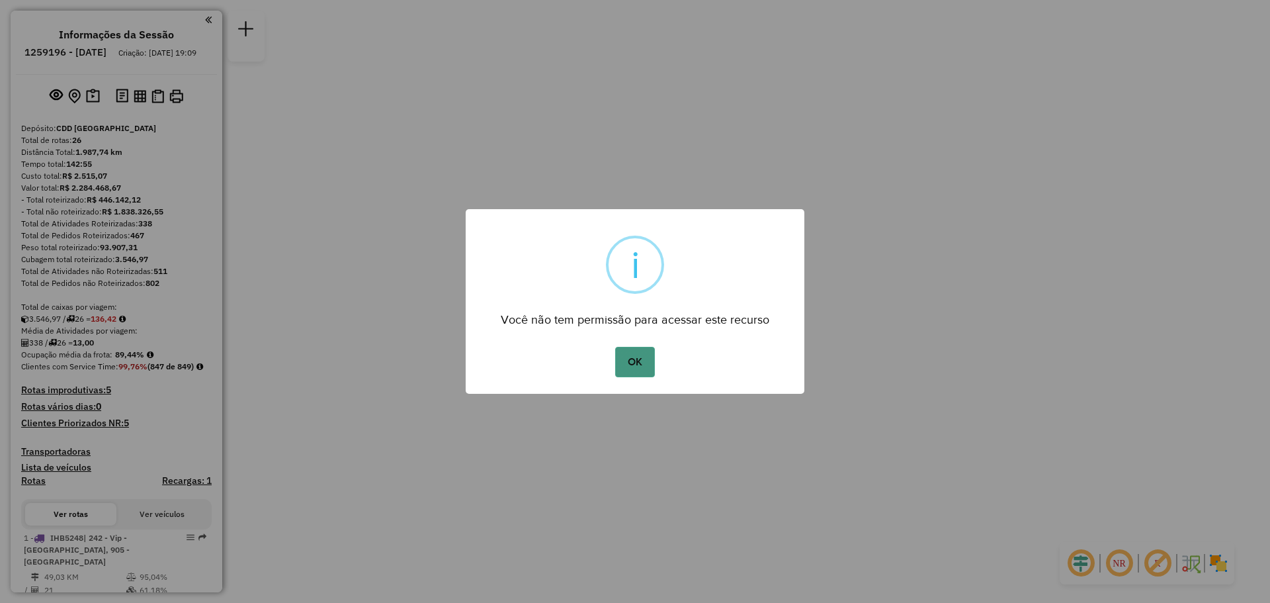
click at [640, 368] on button "OK" at bounding box center [634, 362] width 39 height 30
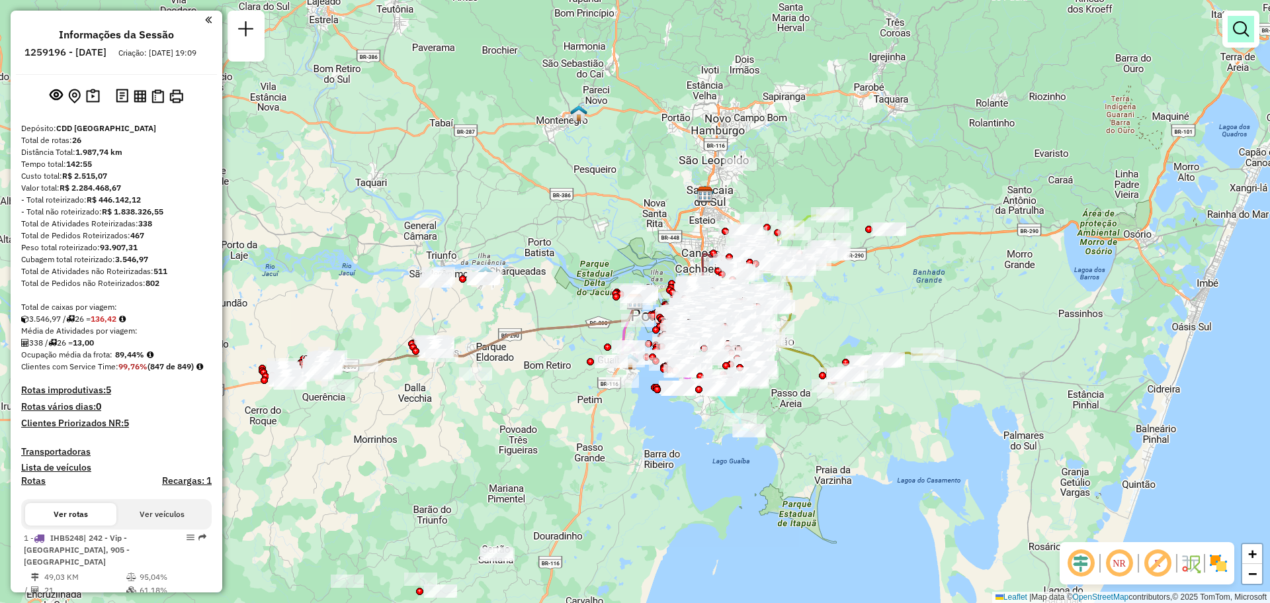
click at [1237, 35] on em at bounding box center [1241, 29] width 16 height 16
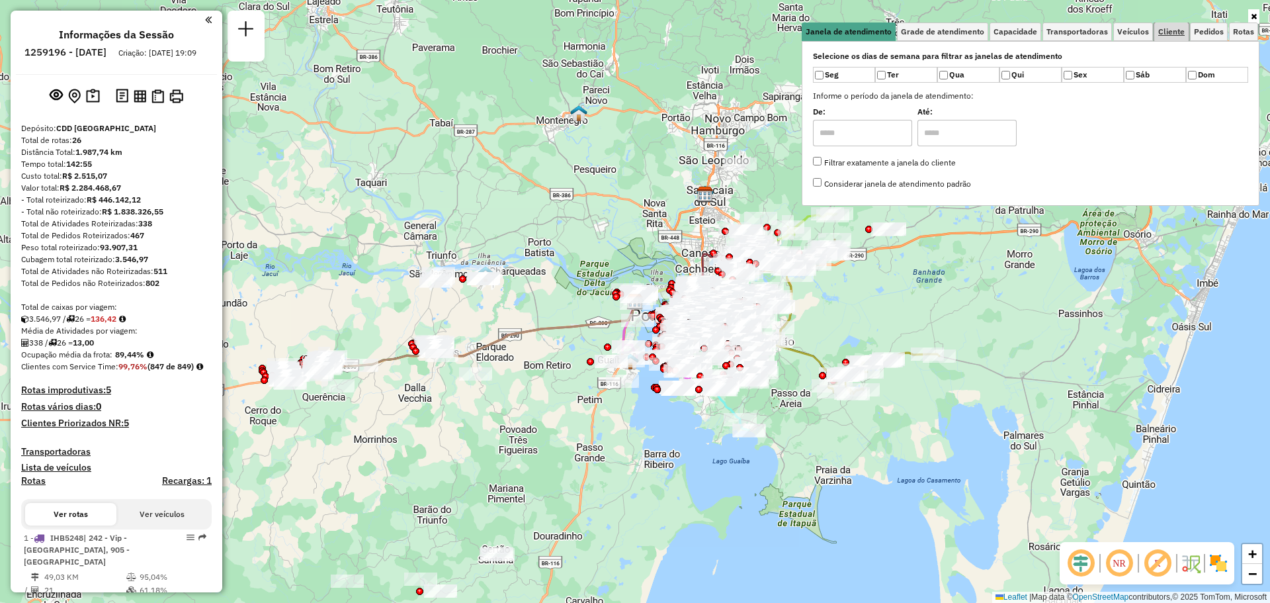
click at [1164, 30] on span "Cliente" at bounding box center [1171, 32] width 26 height 8
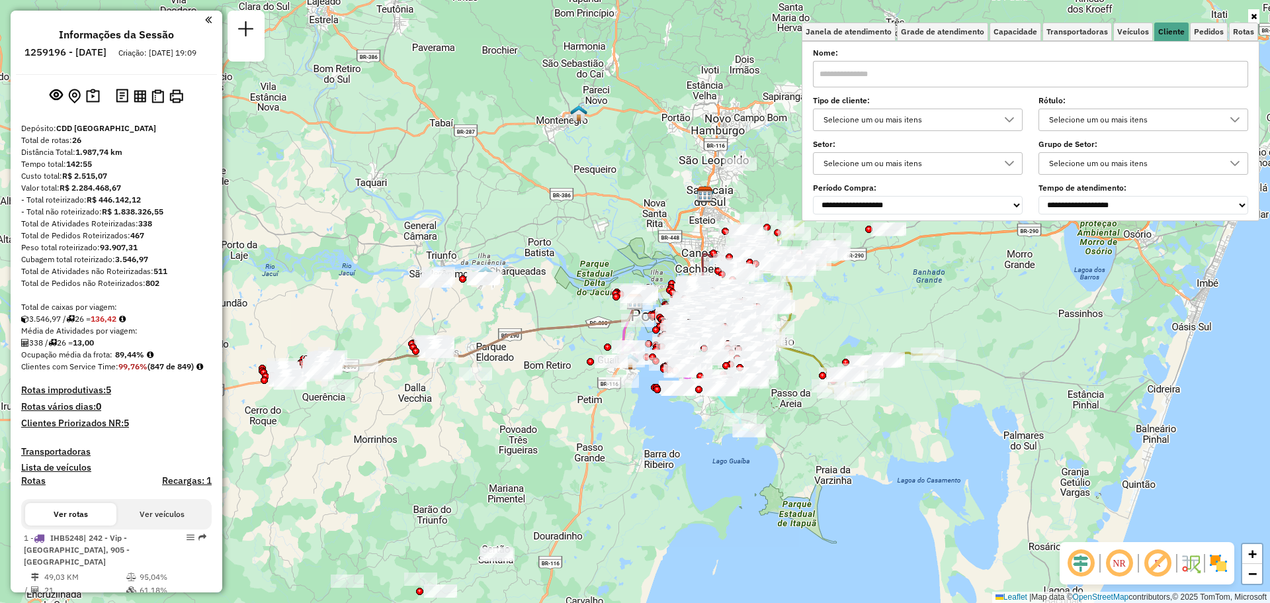
click at [941, 79] on input "text" at bounding box center [1030, 74] width 435 height 26
click at [1208, 32] on span "Pedidos" at bounding box center [1209, 32] width 30 height 8
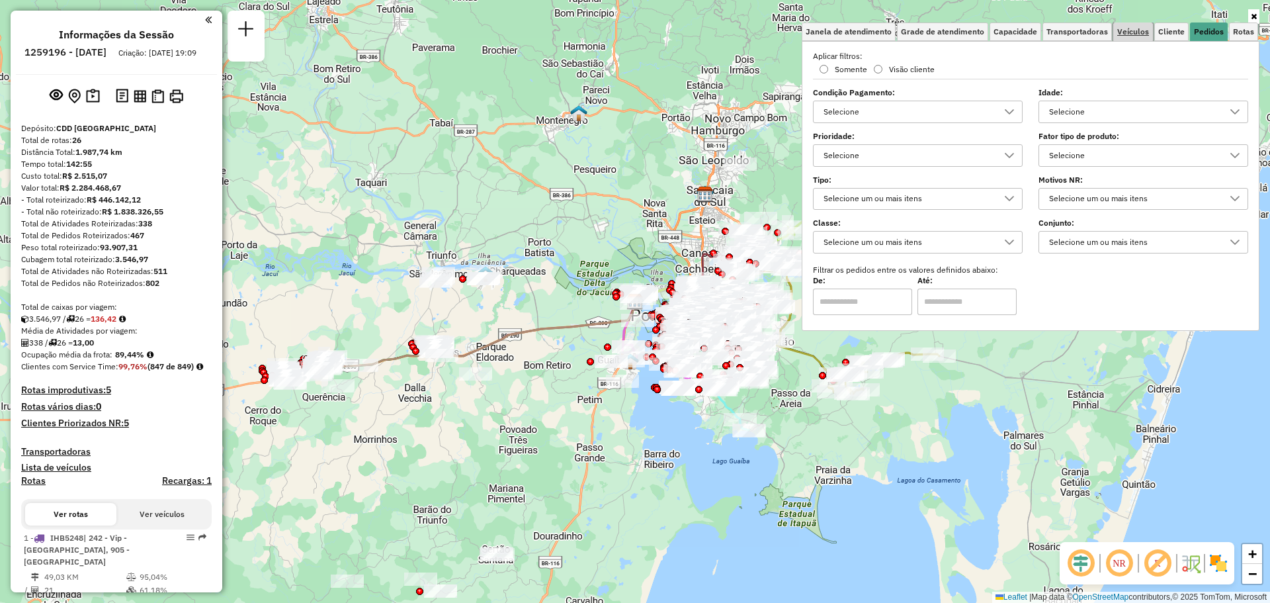
click at [1139, 29] on span "Veículos" at bounding box center [1133, 32] width 32 height 8
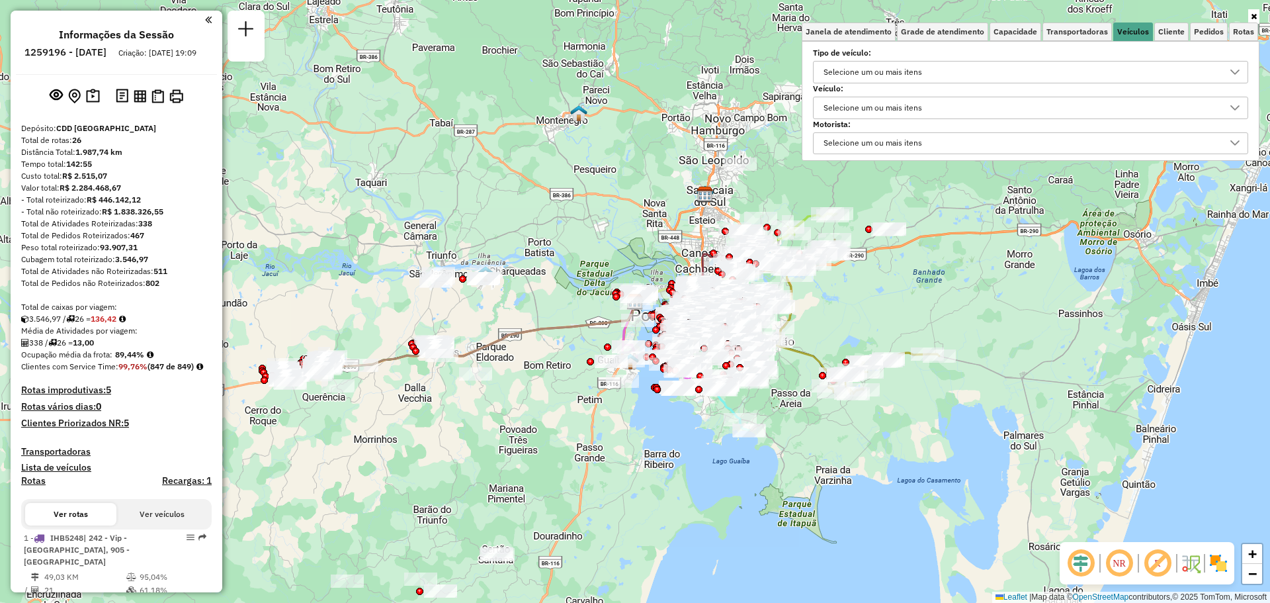
click at [863, 105] on div "Selecione um ou mais itens" at bounding box center [873, 107] width 108 height 21
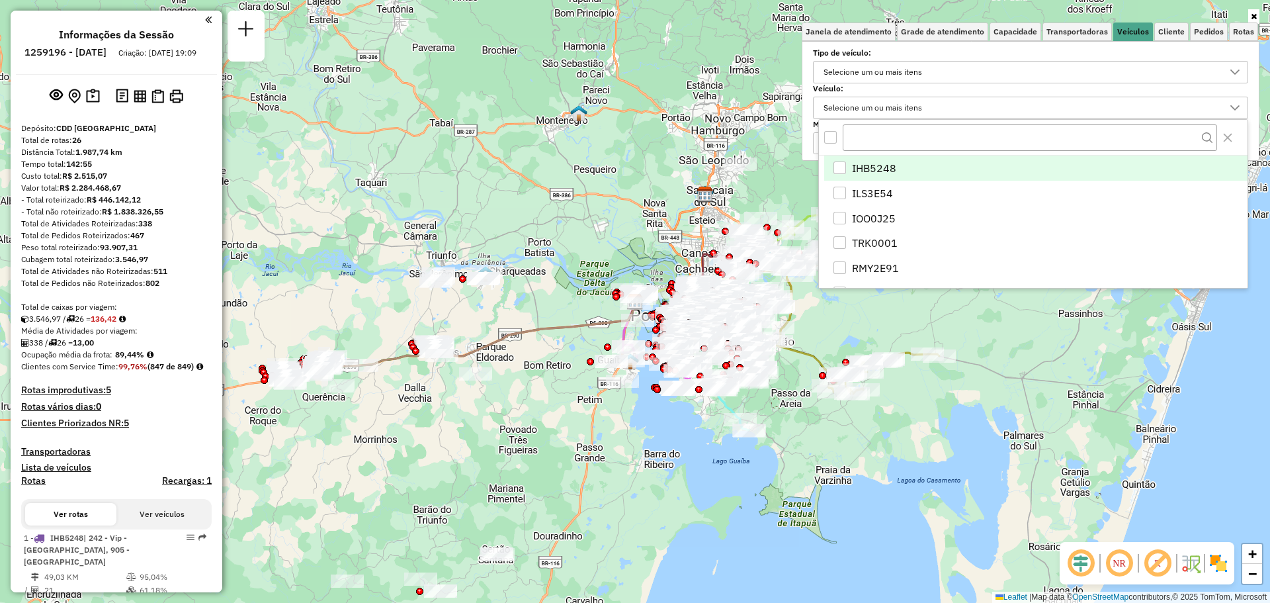
scroll to position [8, 46]
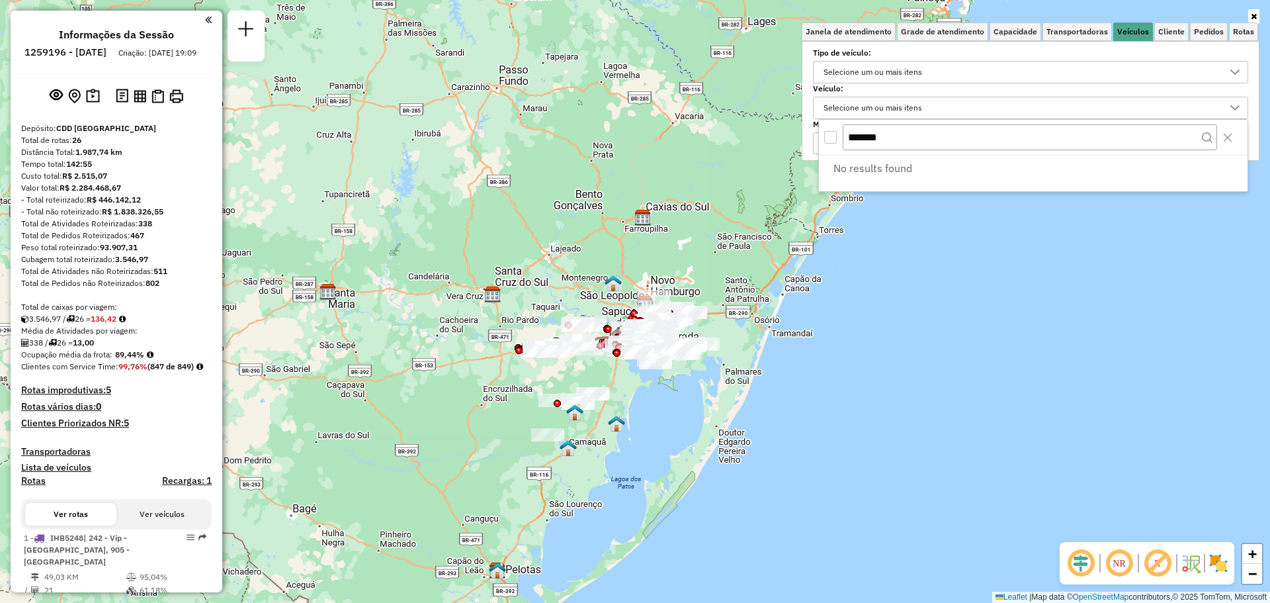
type input "*******"
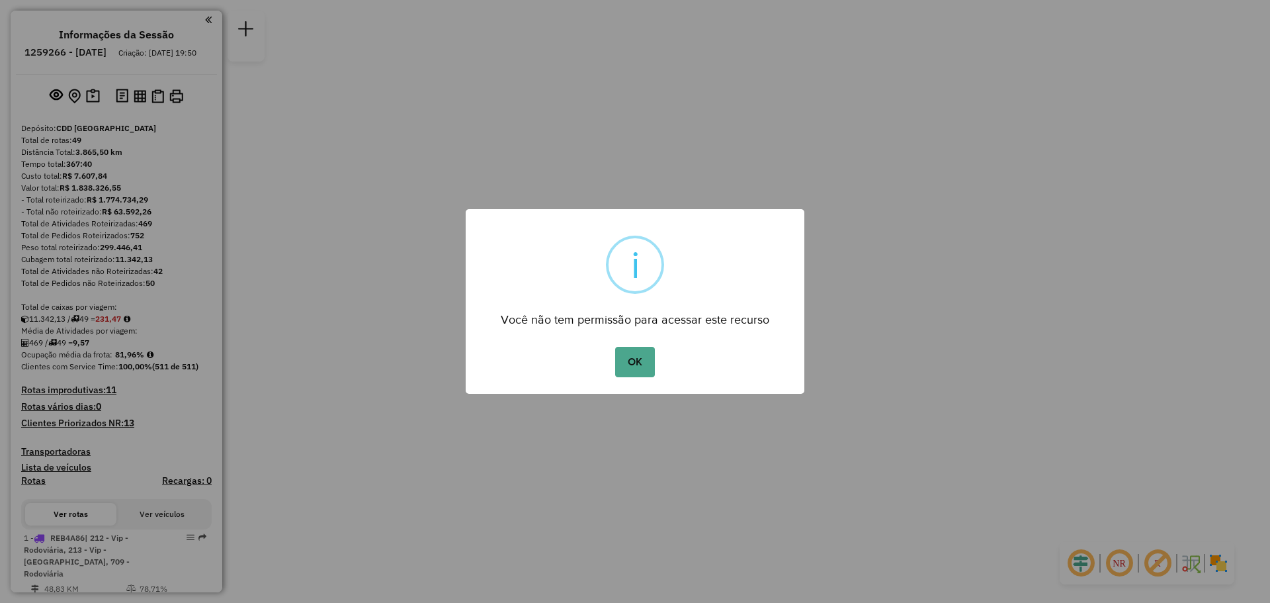
click at [632, 341] on div "× i Você não tem permissão para acessar este recurso OK No Cancel" at bounding box center [635, 301] width 339 height 185
click at [632, 351] on button "OK" at bounding box center [634, 362] width 39 height 30
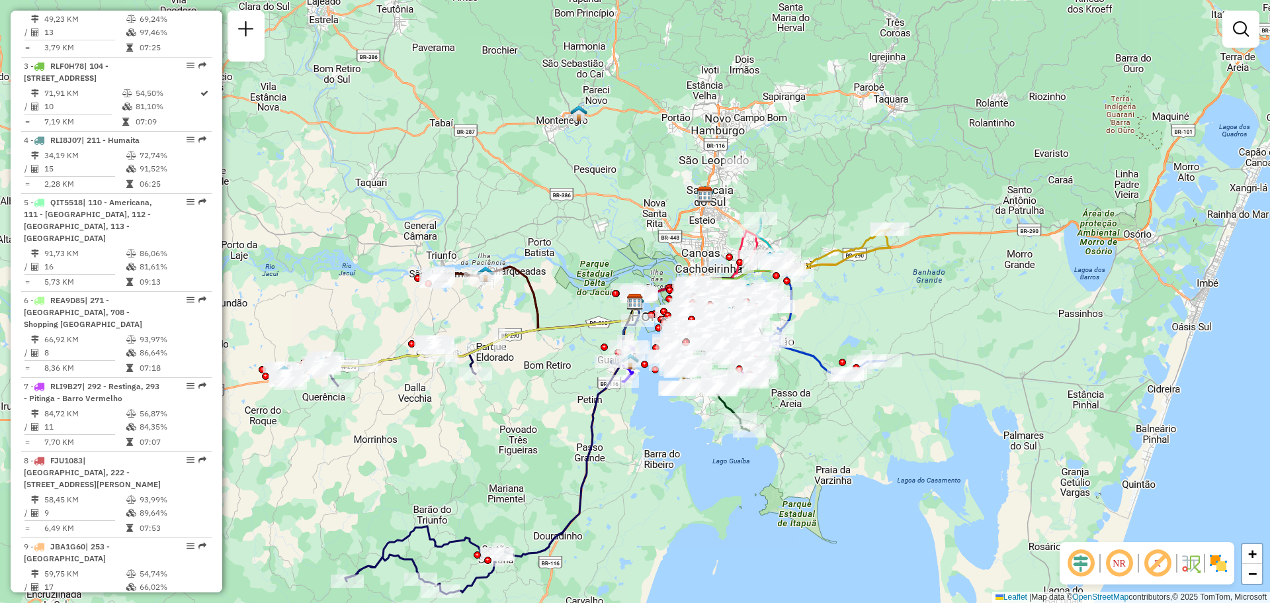
scroll to position [926, 0]
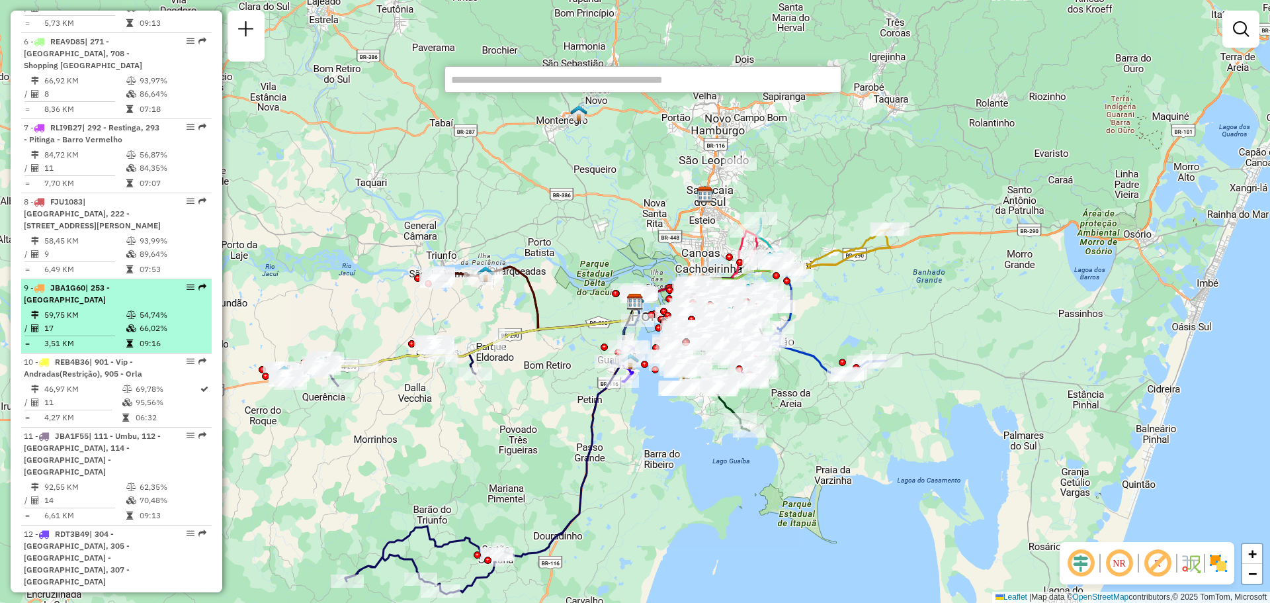
type input "*******"
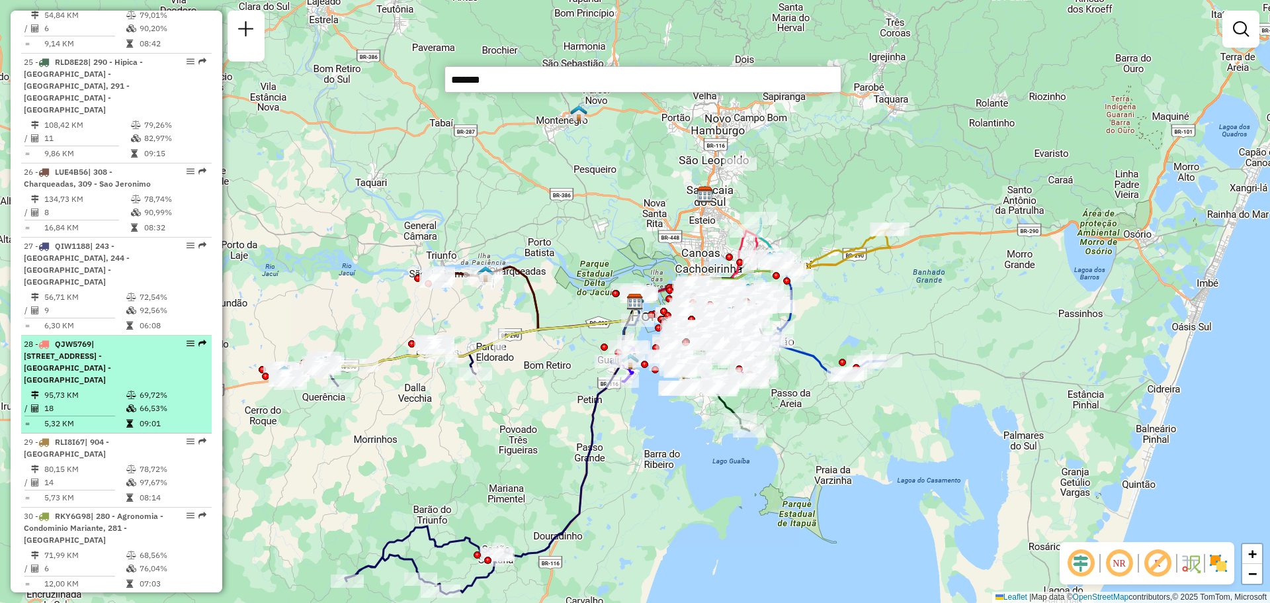
scroll to position [2514, 0]
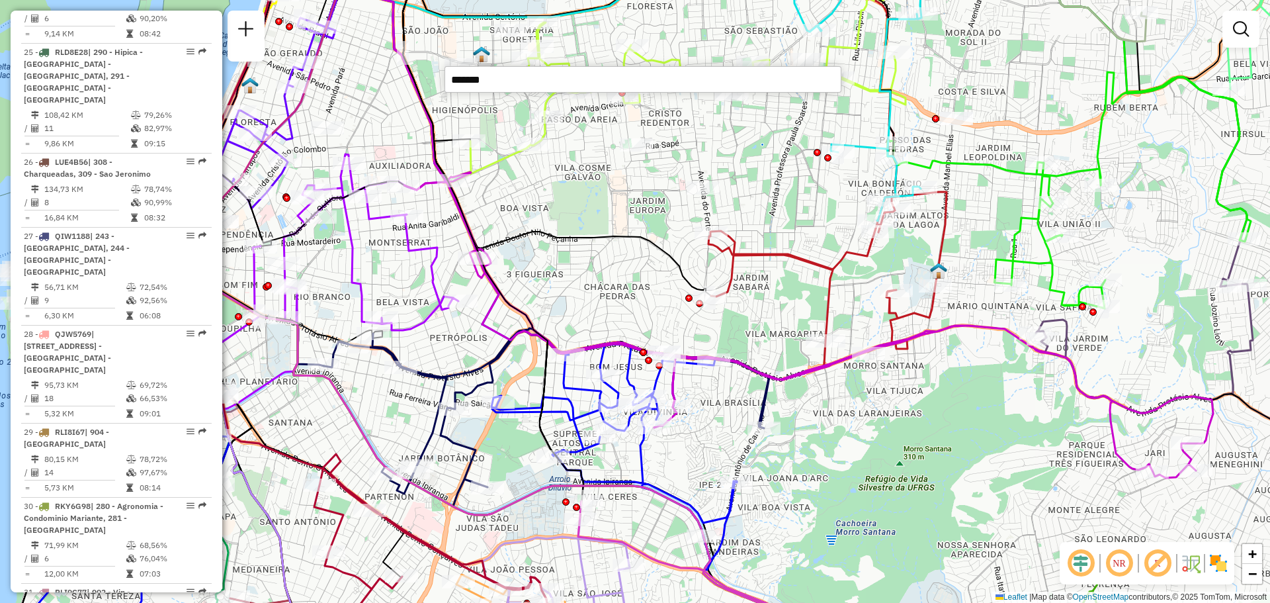
drag, startPoint x: 521, startPoint y: 81, endPoint x: 398, endPoint y: 78, distance: 123.1
click at [398, 78] on hb-router-mapa "Informações da Sessão 1259266 - 04/09/2025 Criação: 03/09/2025 19:50 Depósito: …" at bounding box center [635, 301] width 1270 height 603
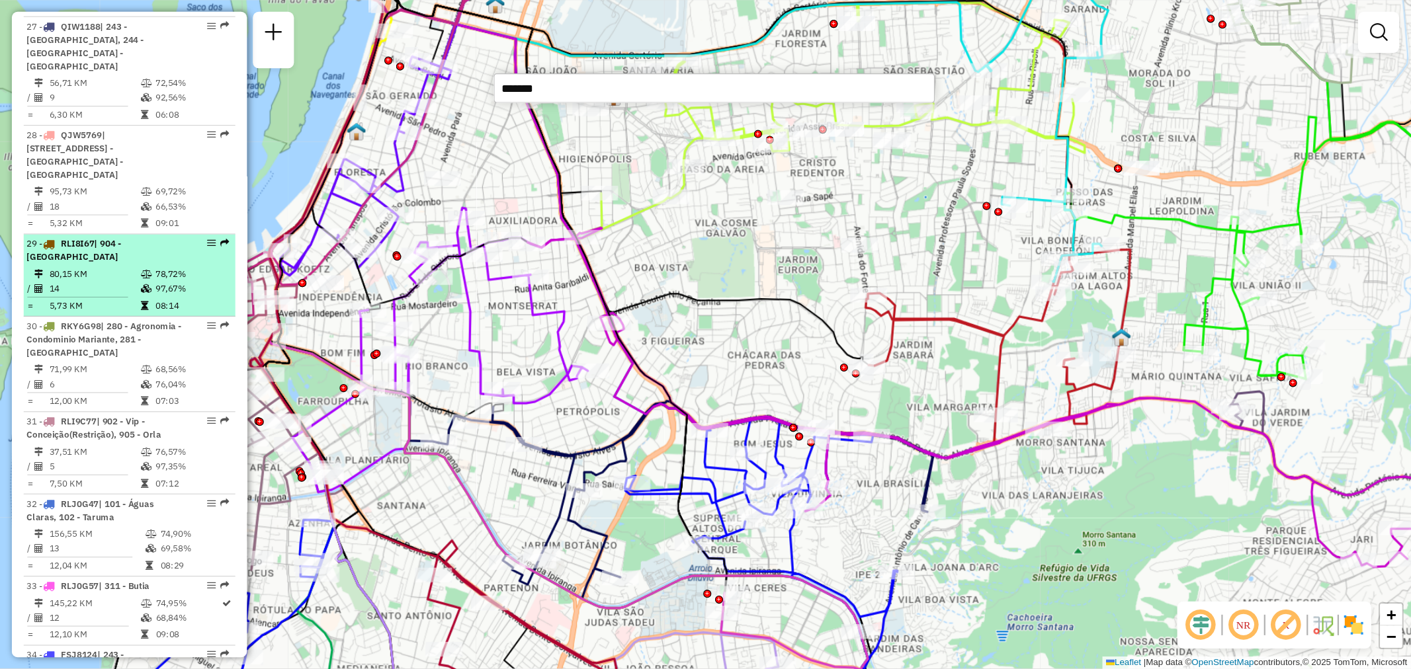
scroll to position [2781, 0]
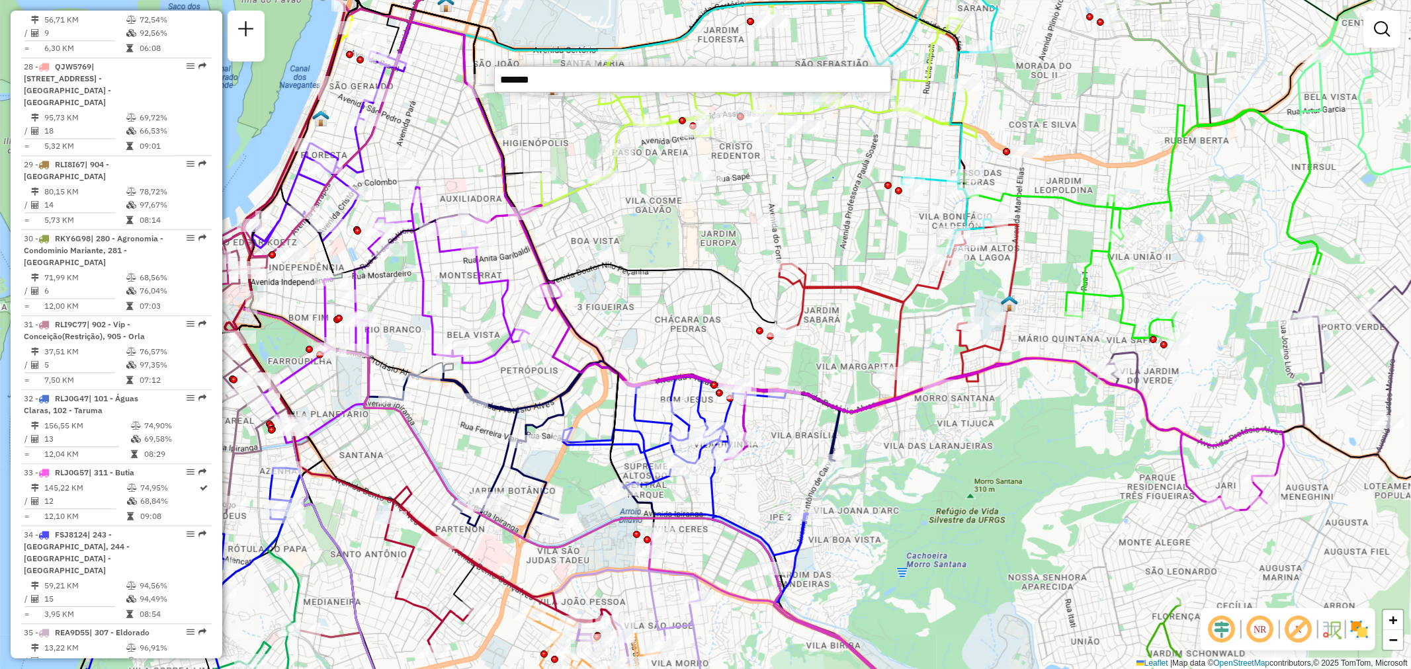
type input "**********"
drag, startPoint x: 620, startPoint y: 75, endPoint x: 341, endPoint y: 49, distance: 281.0
click at [342, 49] on hb-router-mapa "Informações da Sessão 1259266 - 04/09/2025 Criação: 03/09/2025 19:50 Depósito: …" at bounding box center [705, 334] width 1411 height 669
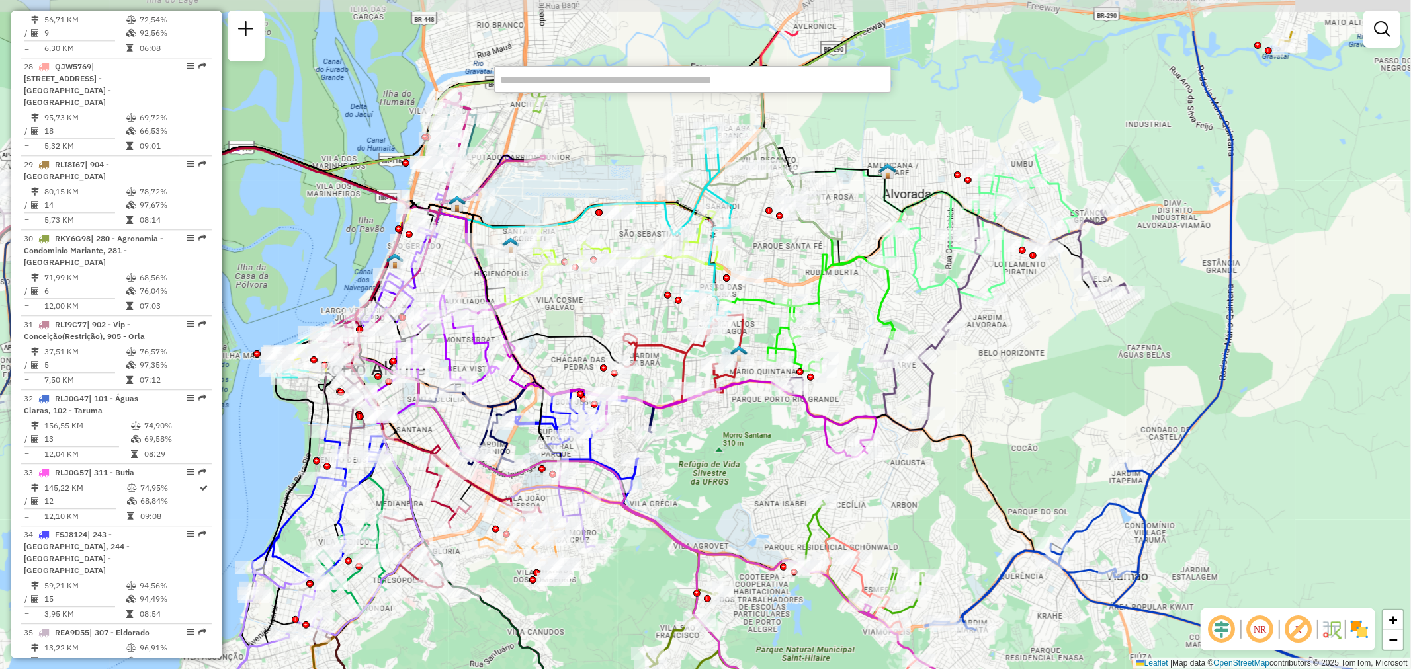
drag, startPoint x: 732, startPoint y: 210, endPoint x: 644, endPoint y: 308, distance: 131.2
click at [644, 308] on div "Janela de atendimento Grade de atendimento Capacidade Transportadoras Veículos …" at bounding box center [705, 334] width 1411 height 669
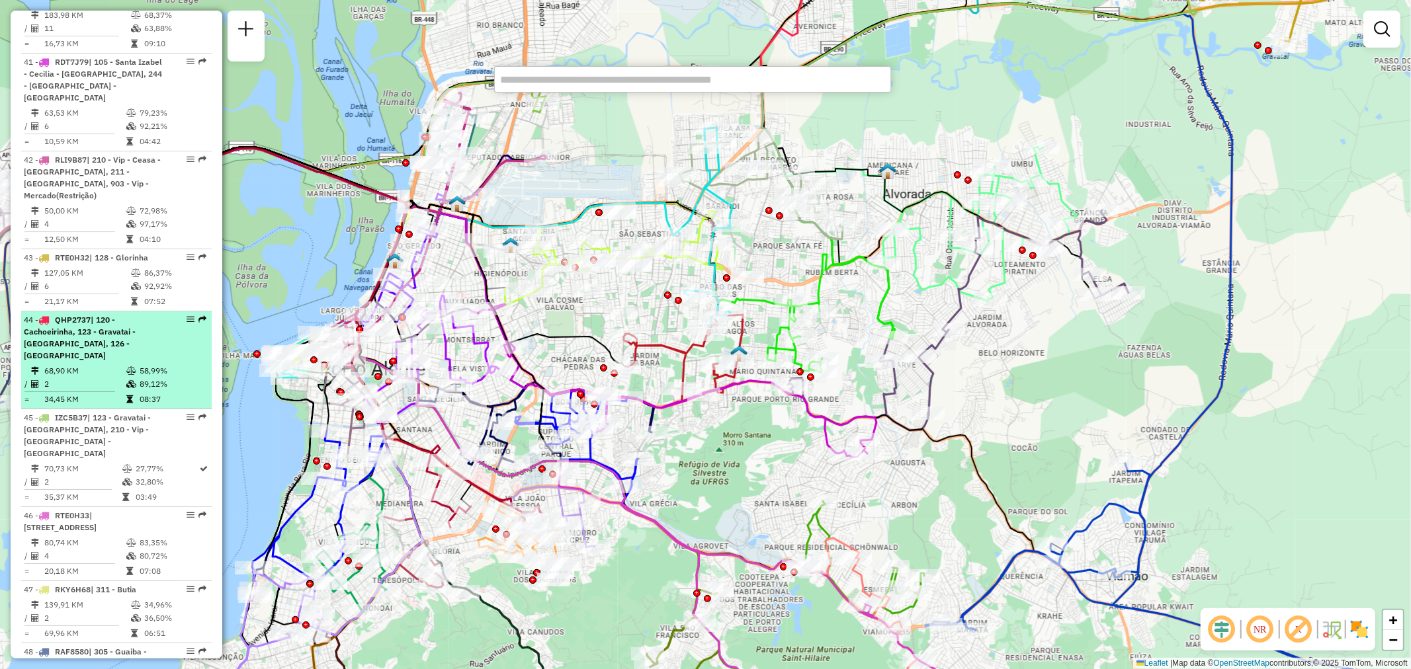
scroll to position [3810, 0]
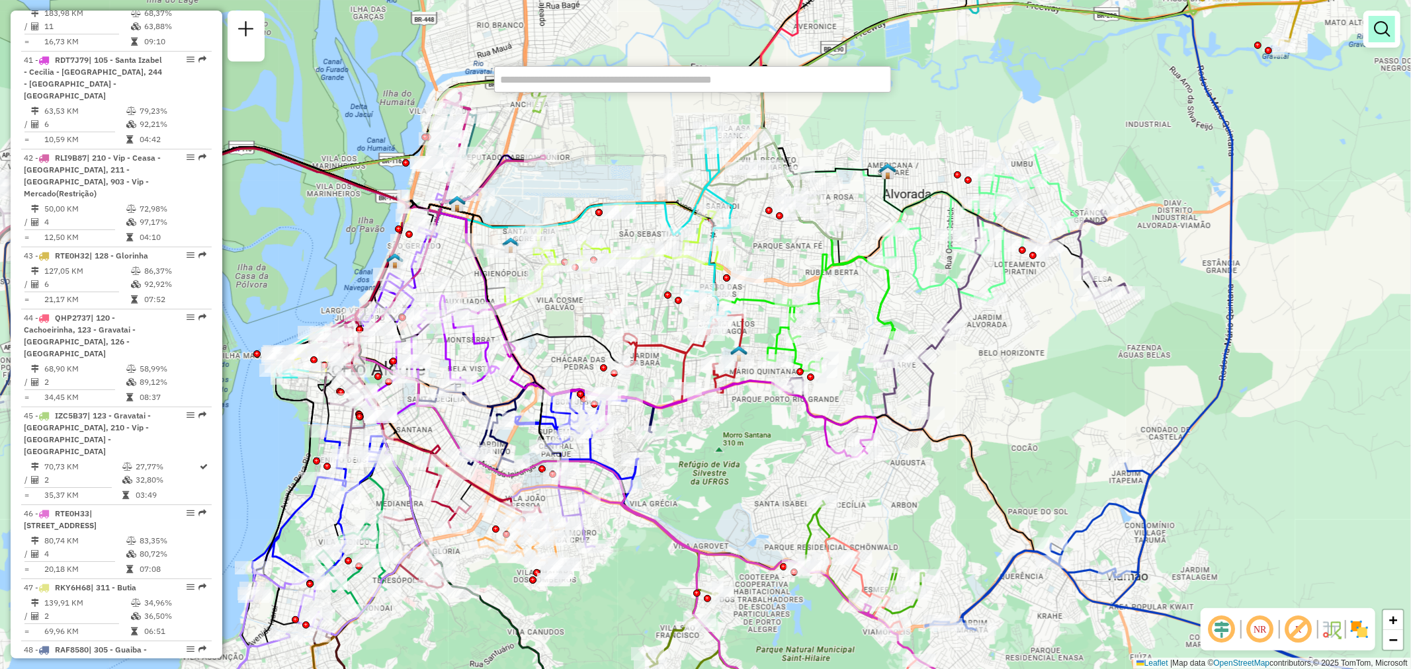
click at [1269, 30] on em at bounding box center [1382, 29] width 16 height 16
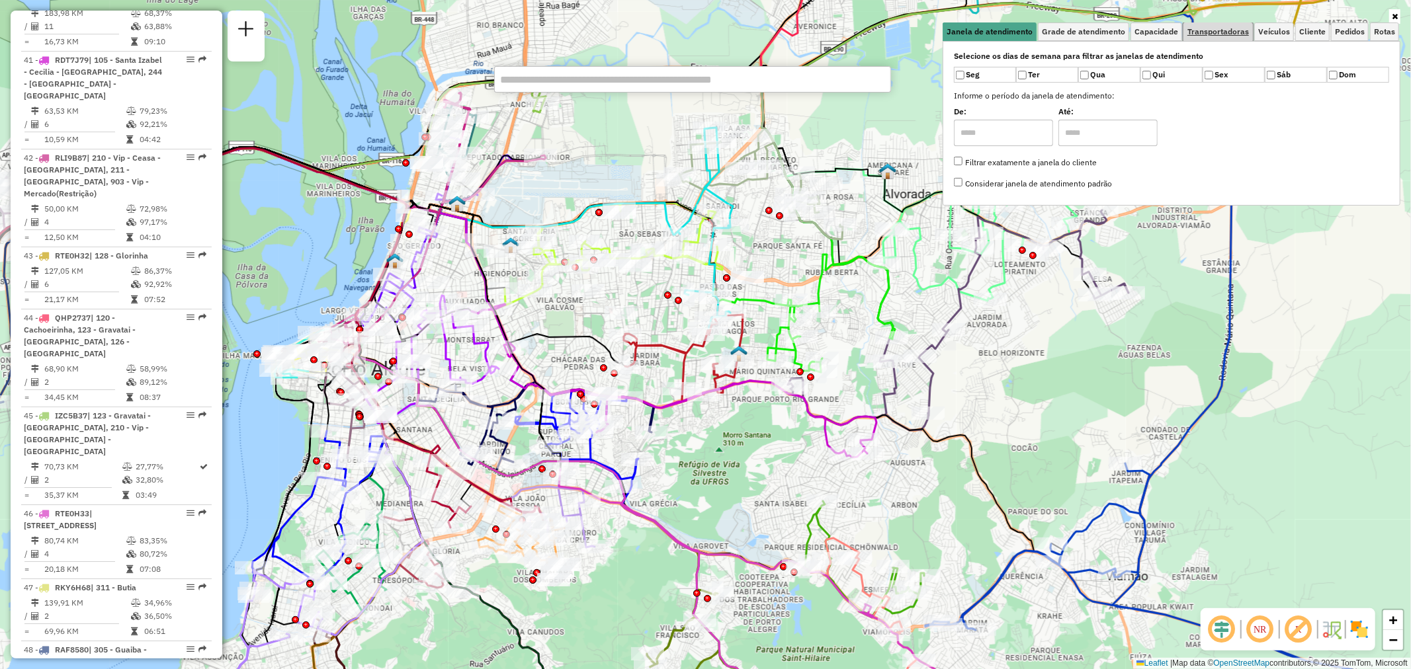
click at [1211, 40] on link "Transportadoras" at bounding box center [1217, 31] width 69 height 19
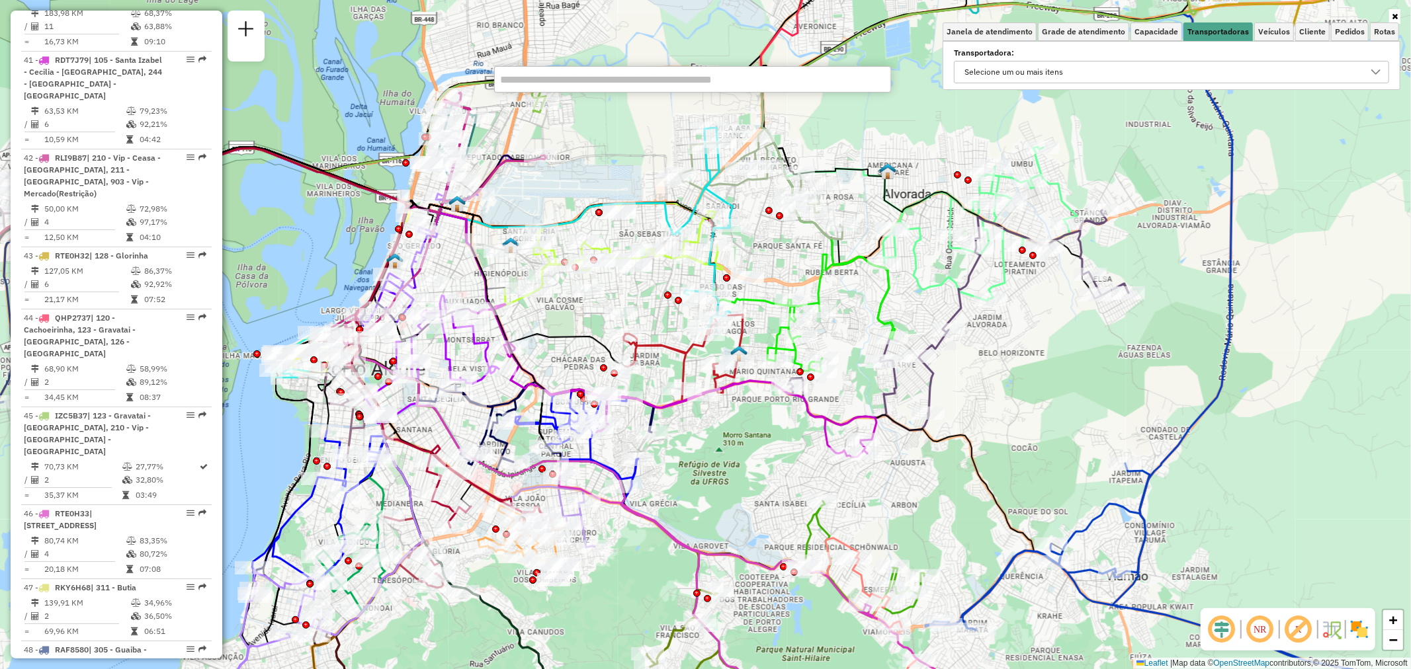
click at [1153, 75] on div "Selecione um ou mais itens" at bounding box center [1162, 72] width 404 height 21
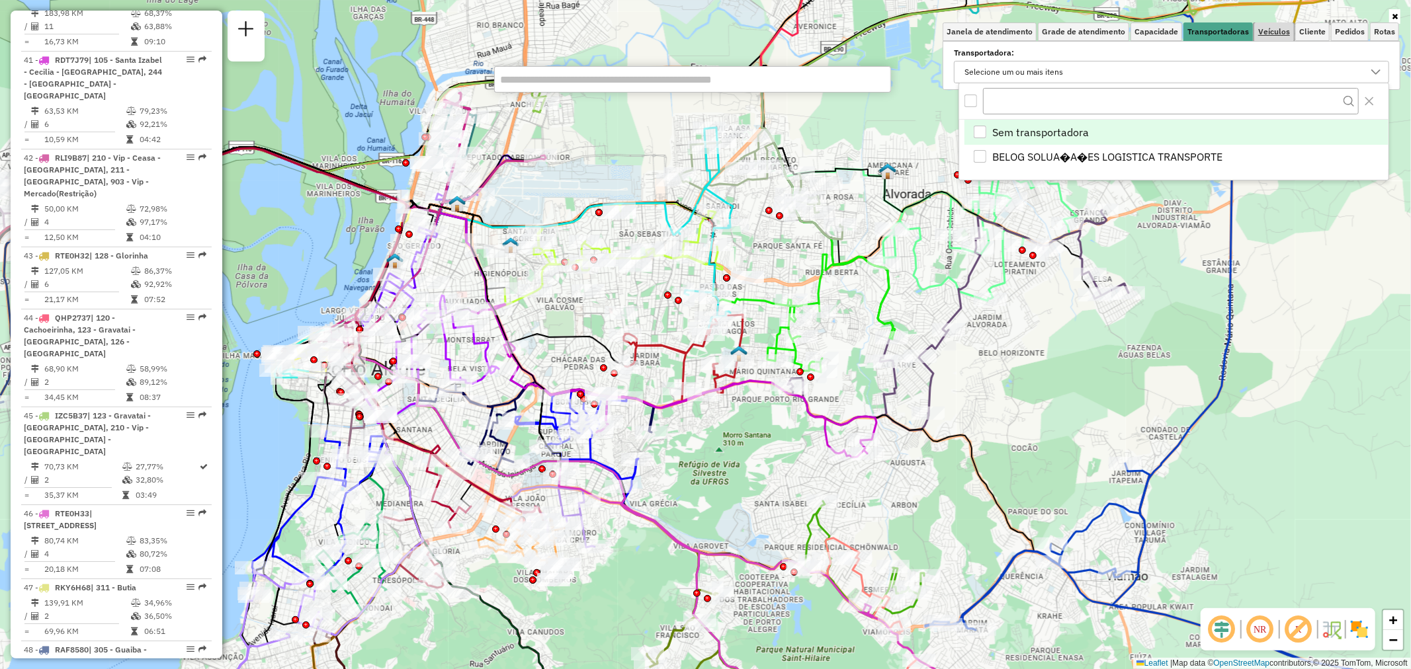
click at [1269, 34] on span "Veículos" at bounding box center [1274, 32] width 32 height 8
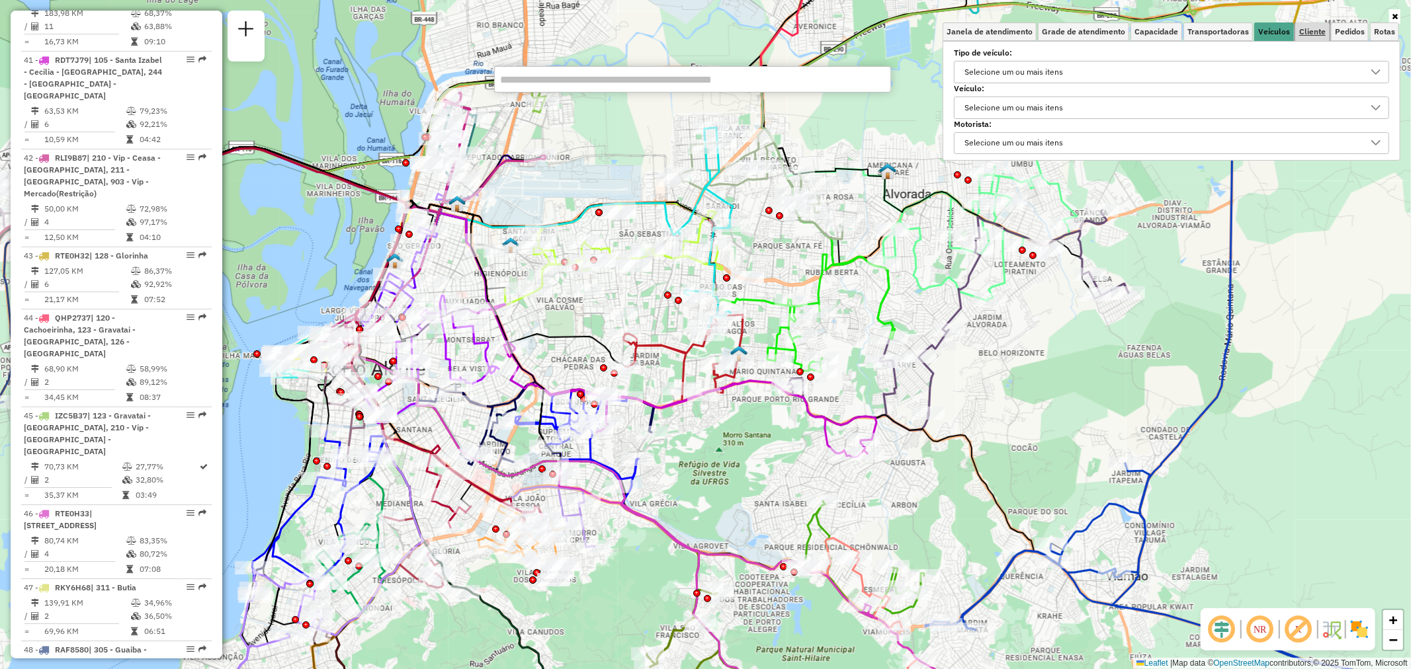
click at [1269, 31] on span "Cliente" at bounding box center [1312, 32] width 26 height 8
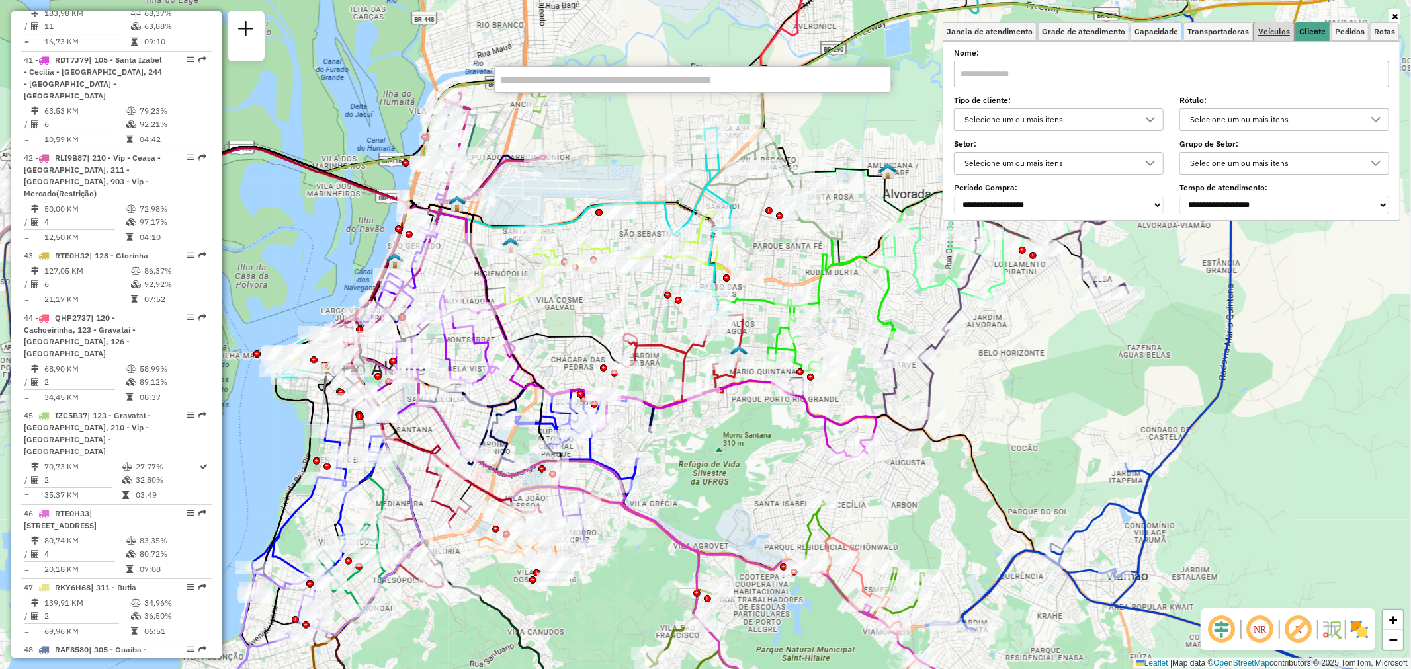
click at [1269, 34] on span "Veículos" at bounding box center [1274, 32] width 32 height 8
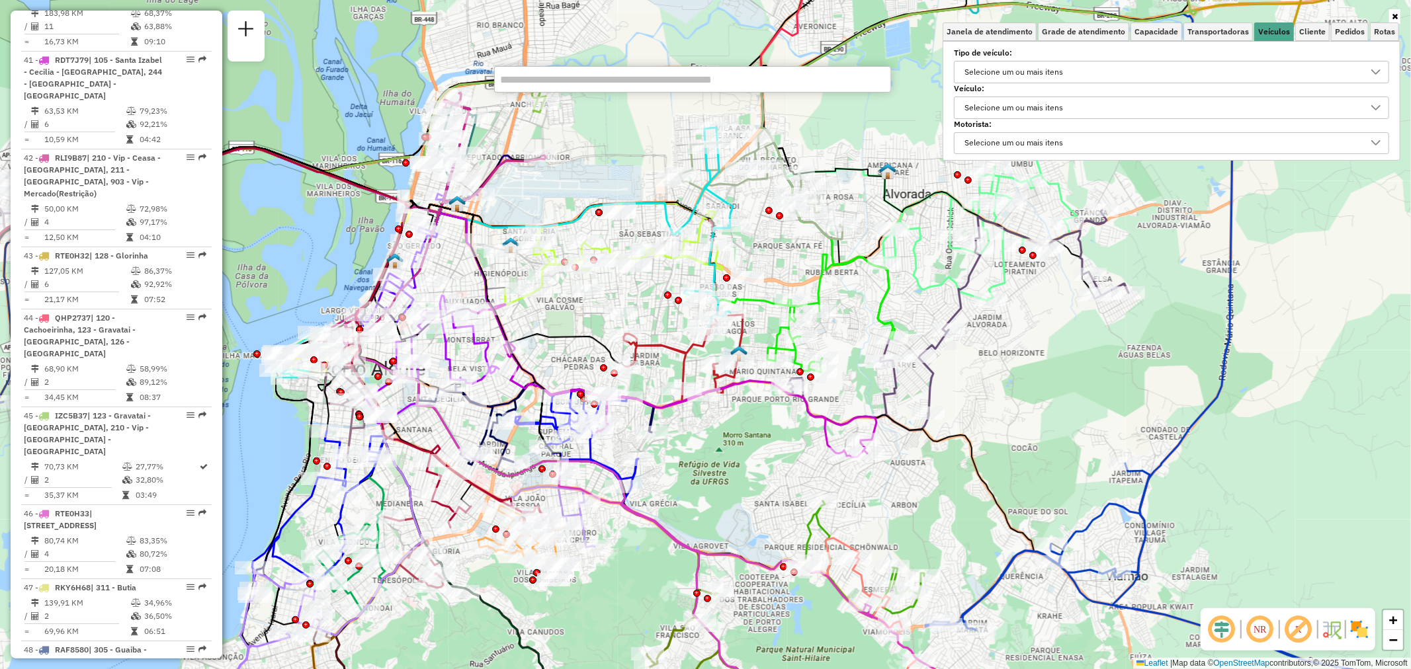
click at [1032, 103] on div "Selecione um ou mais itens" at bounding box center [1014, 107] width 108 height 21
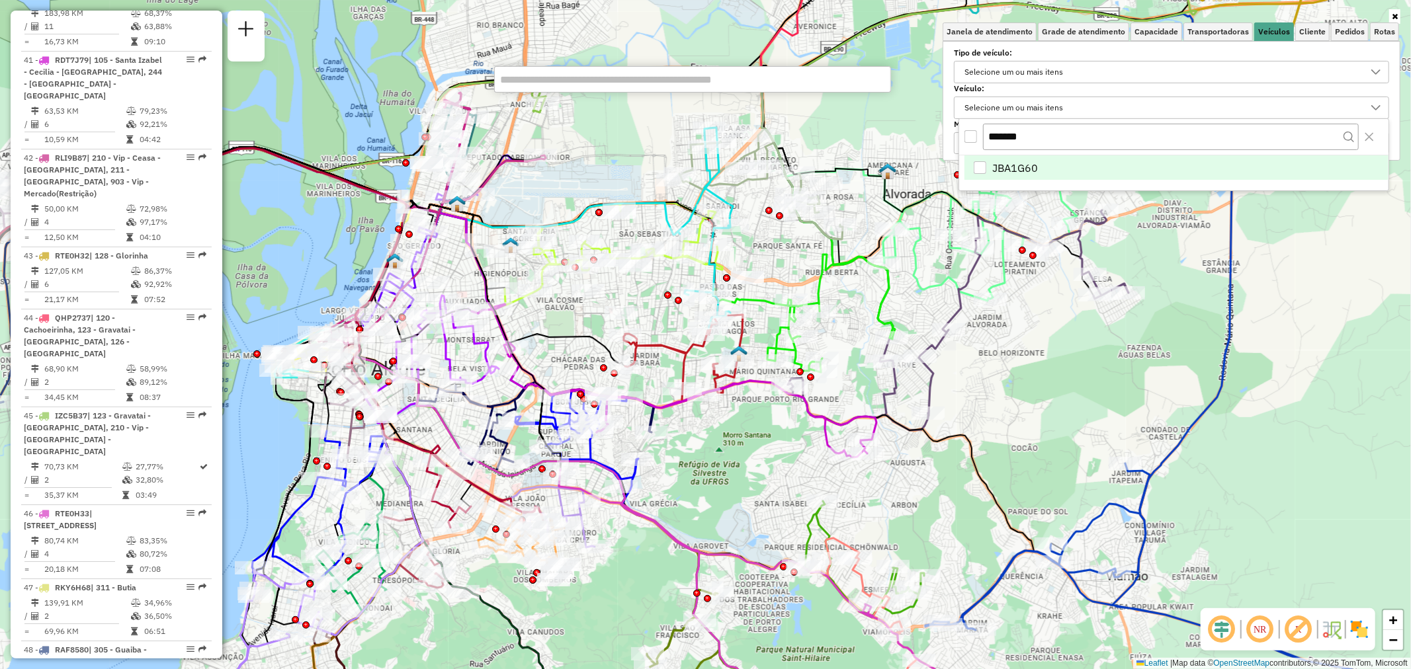
type input "*******"
click at [1013, 166] on span "JBA1G60" at bounding box center [1015, 168] width 46 height 16
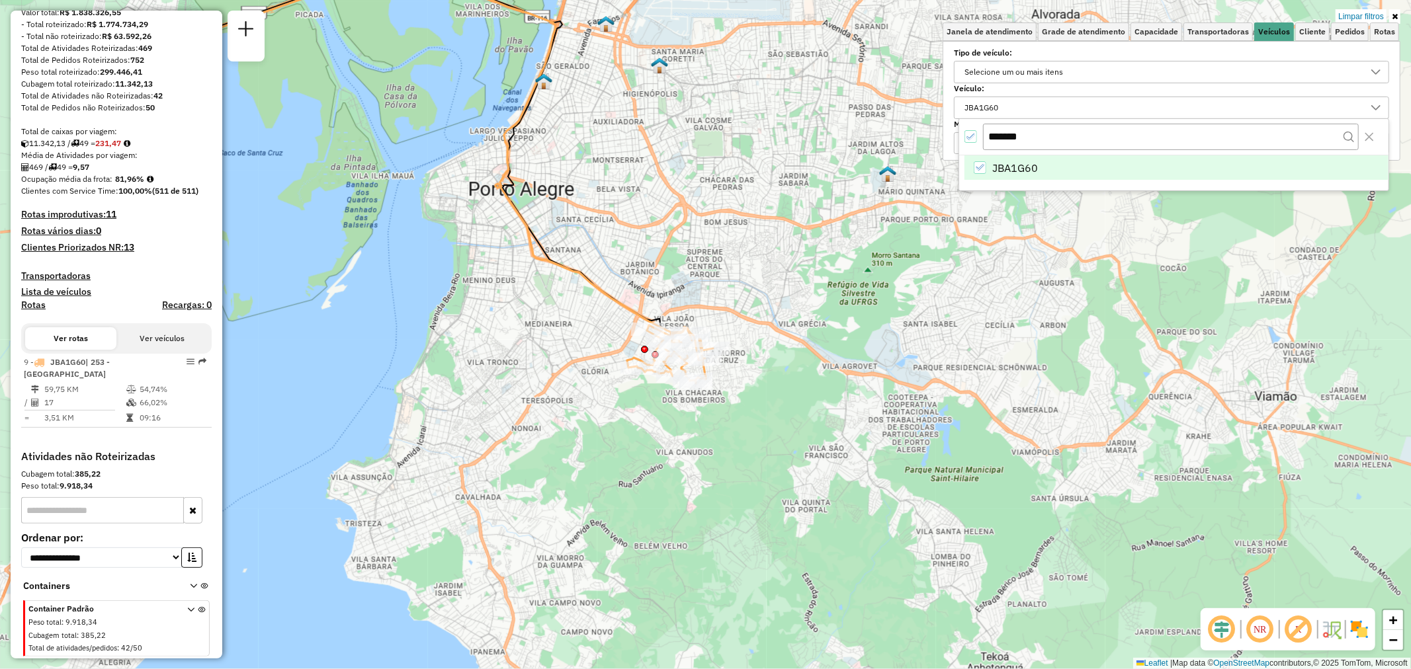
drag, startPoint x: 645, startPoint y: 475, endPoint x: 796, endPoint y: 299, distance: 231.8
click at [808, 286] on div "Limpar filtros Janela de atendimento Grade de atendimento Capacidade Transporta…" at bounding box center [705, 334] width 1411 height 669
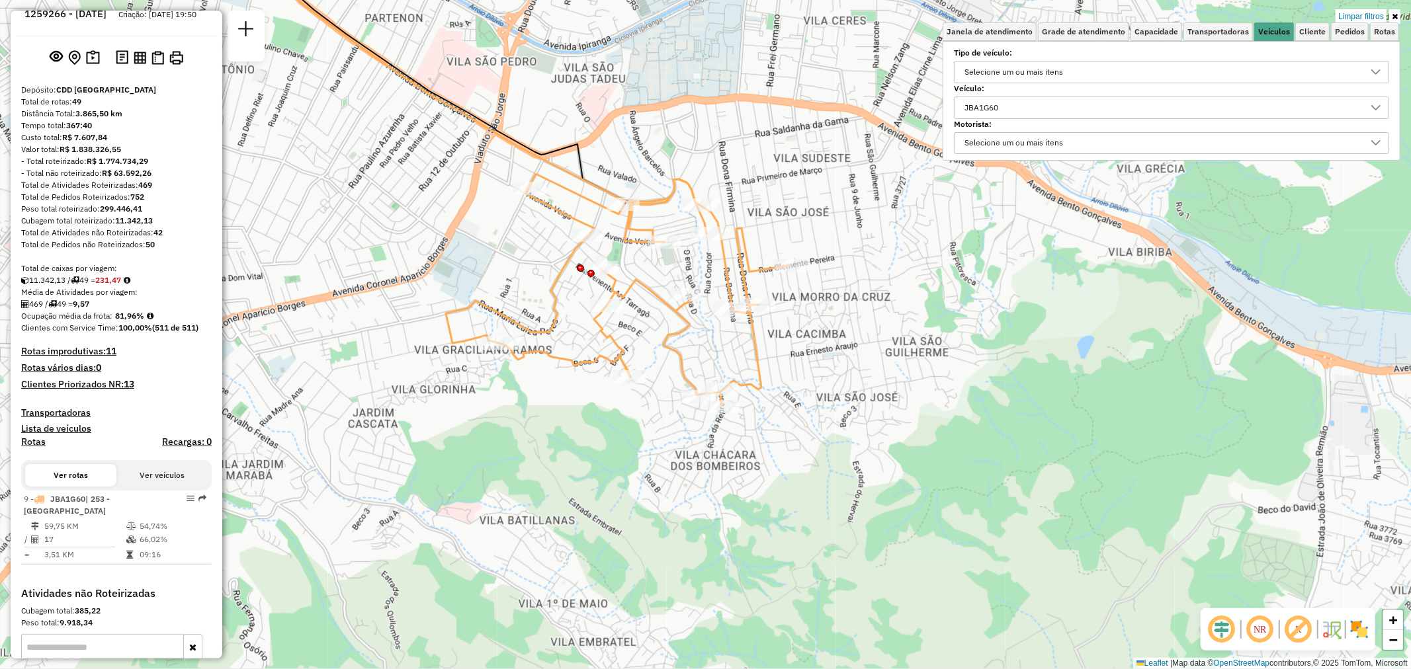
scroll to position [0, 0]
